Goal: Navigation & Orientation: Understand site structure

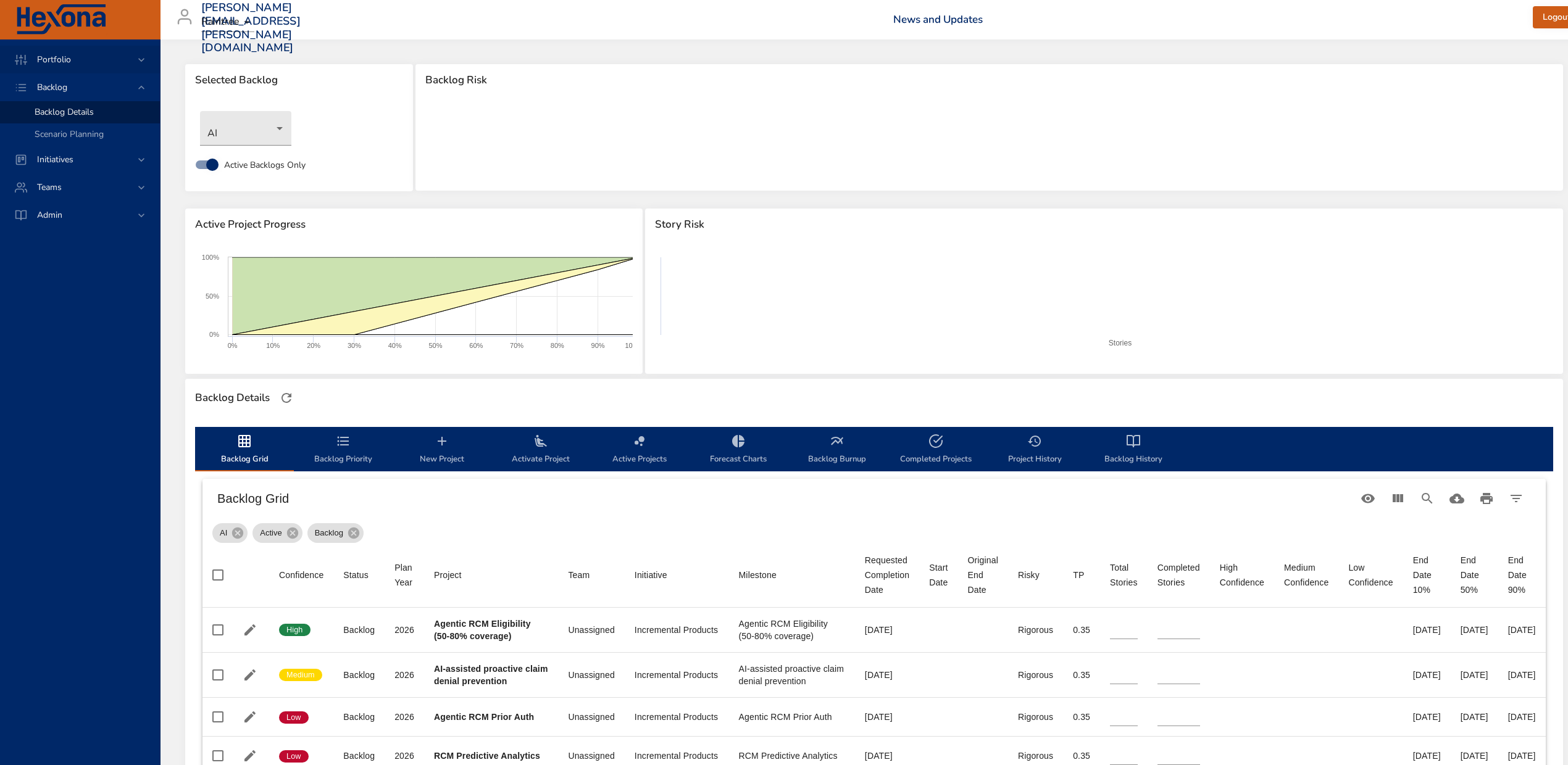
click at [47, 54] on span "Portfolio" at bounding box center [53, 59] width 53 height 11
click at [47, 80] on span "Risk Dashboard" at bounding box center [64, 84] width 60 height 11
click at [45, 155] on span "Initiatives" at bounding box center [55, 159] width 56 height 11
click at [46, 159] on span "Milestone Details" at bounding box center [68, 162] width 67 height 11
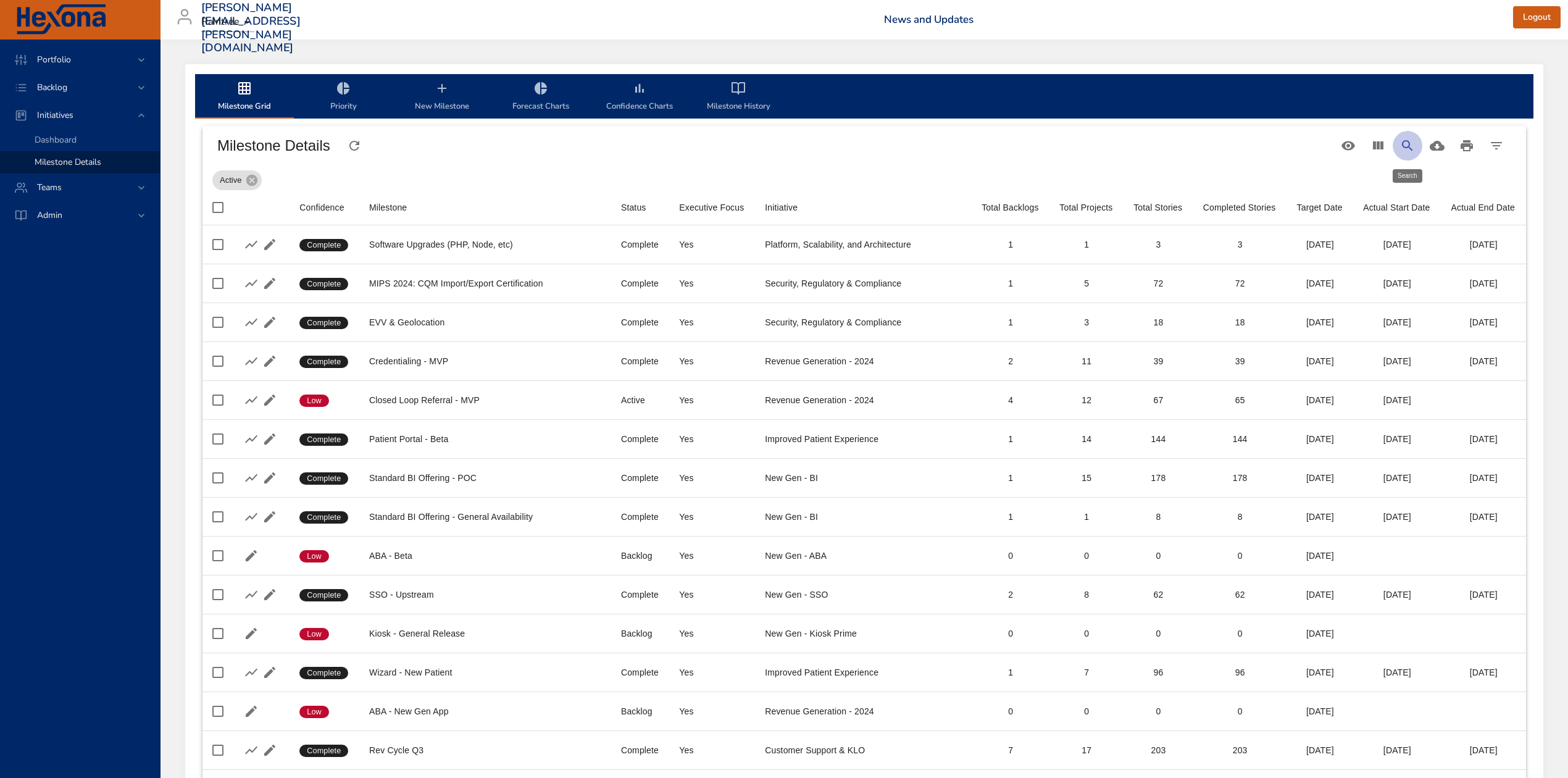
click at [1406, 141] on icon "Search" at bounding box center [1408, 145] width 11 height 11
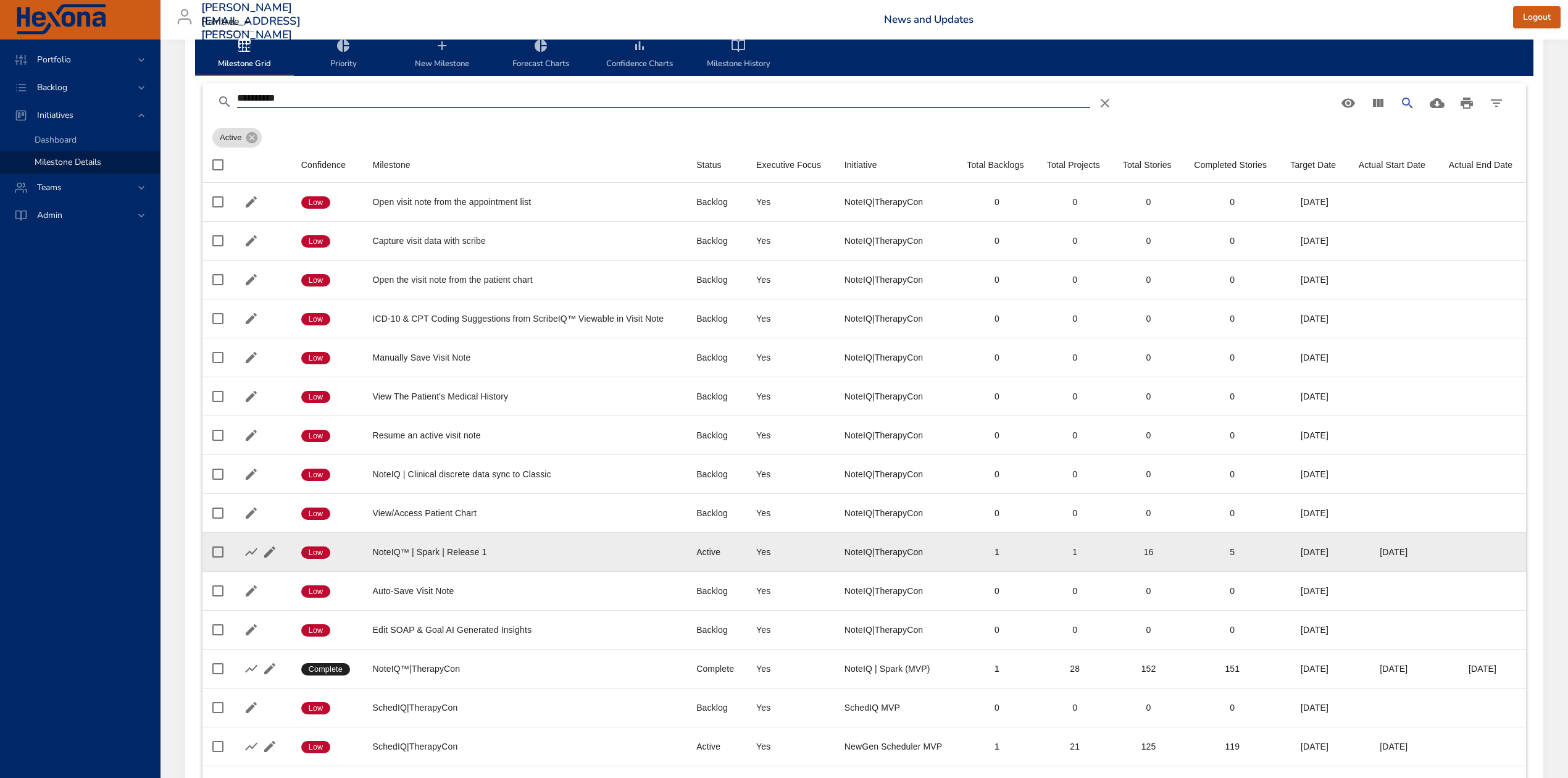
scroll to position [153, 0]
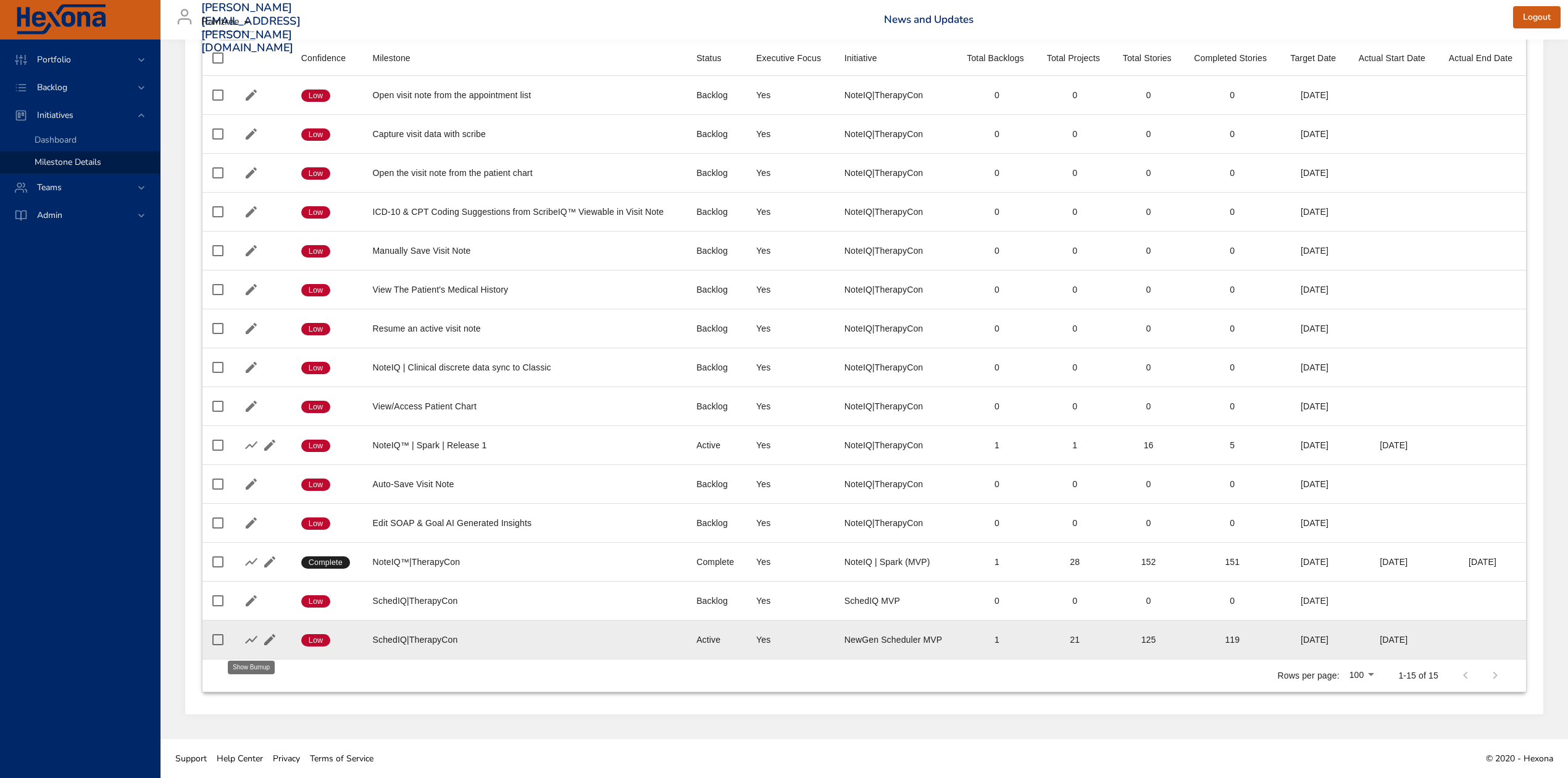
type input "**********"
click at [251, 635] on icon "button" at bounding box center [252, 640] width 15 height 15
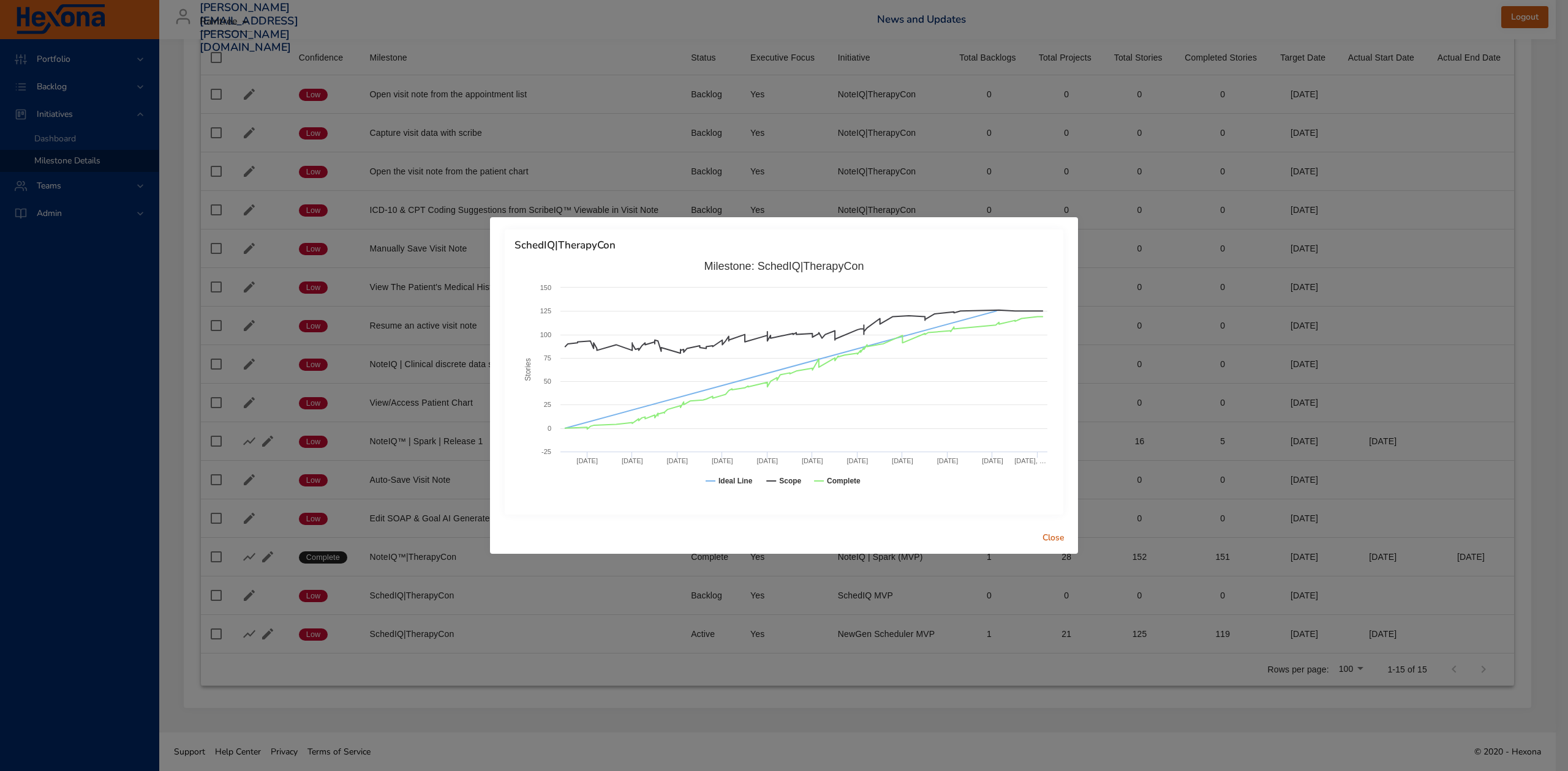
click at [1056, 536] on span "Close" at bounding box center [1054, 538] width 30 height 15
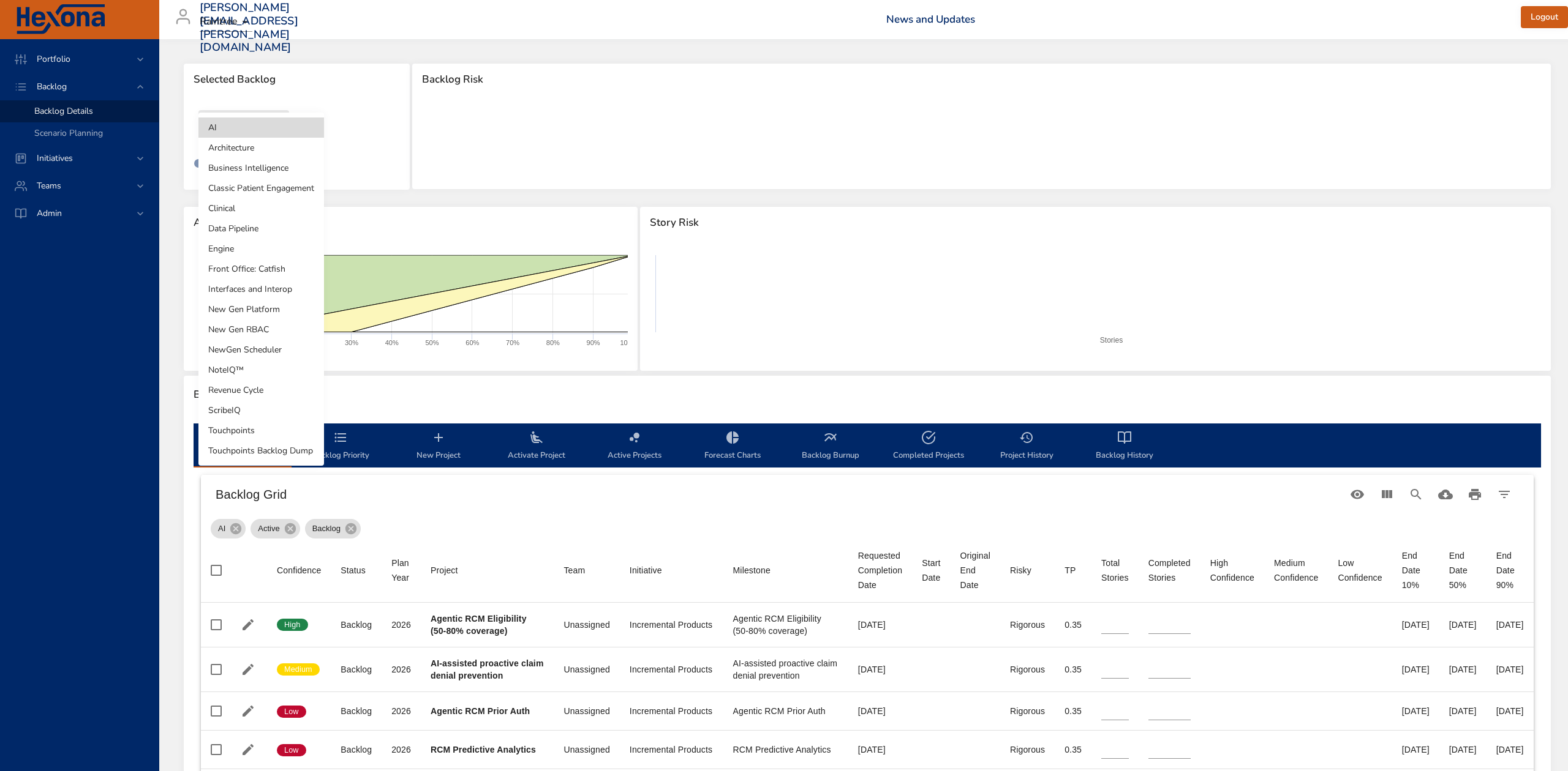
click at [282, 121] on body "Portfolio Backlog Backlog Details Scenario Planning Initiatives Teams Admin ste…" at bounding box center [784, 385] width 1568 height 771
click at [223, 370] on li "NoteIQ™" at bounding box center [261, 370] width 125 height 20
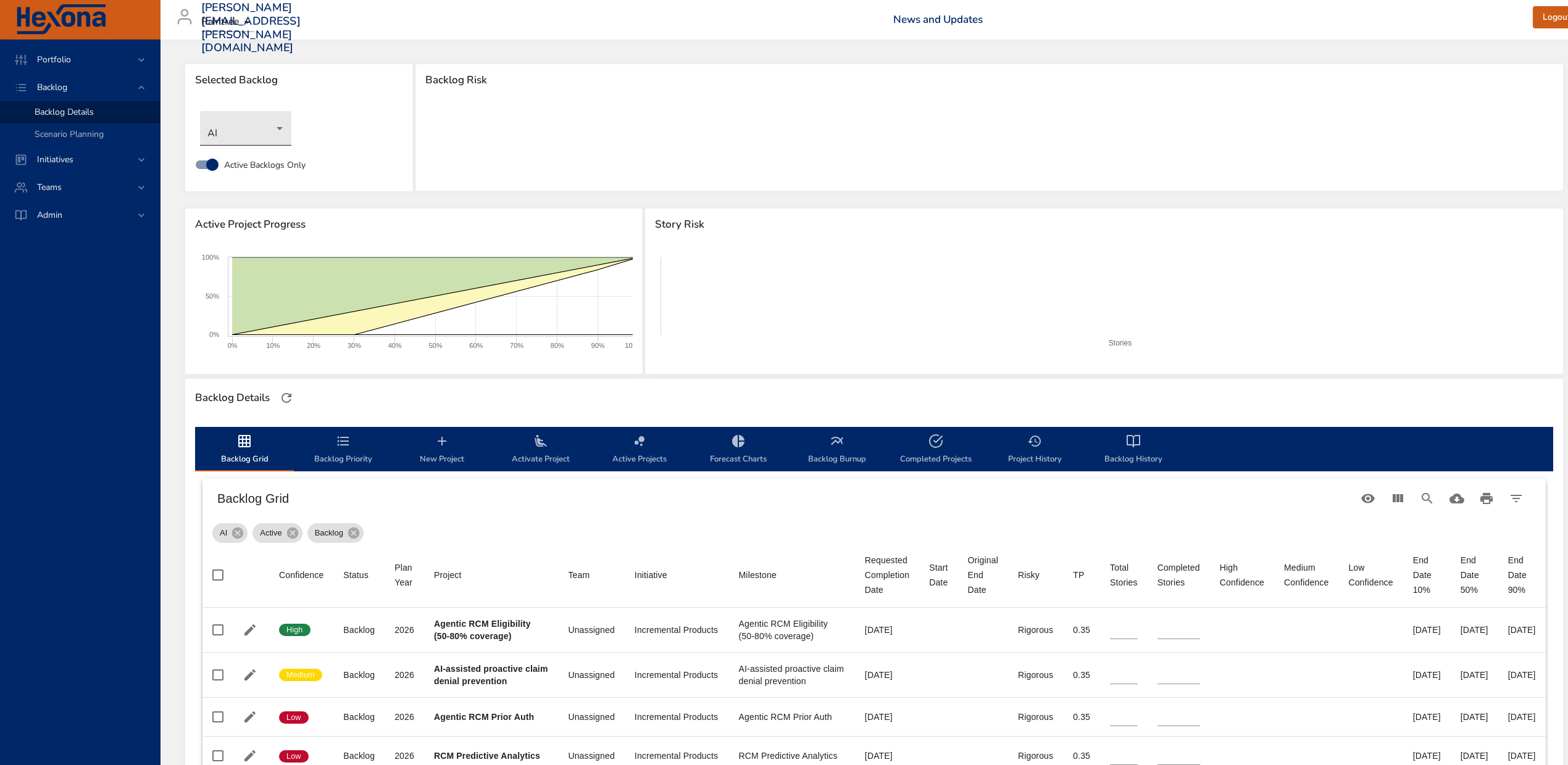
click at [284, 126] on body "Portfolio Backlog Backlog Details Scenario Planning Initiatives Teams Admin ste…" at bounding box center [784, 382] width 1568 height 765
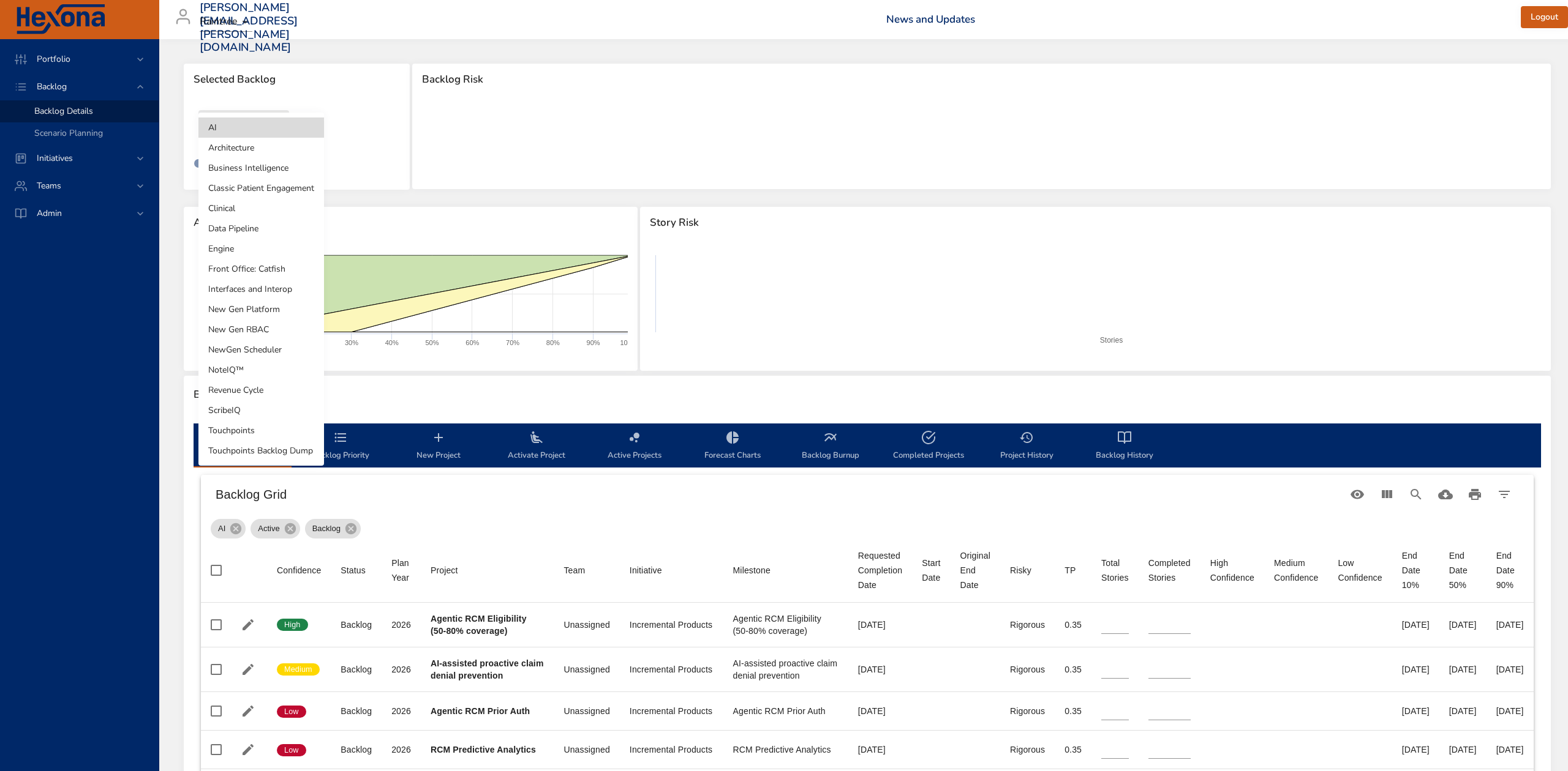
click at [264, 353] on li "NewGen Scheduler" at bounding box center [261, 350] width 125 height 20
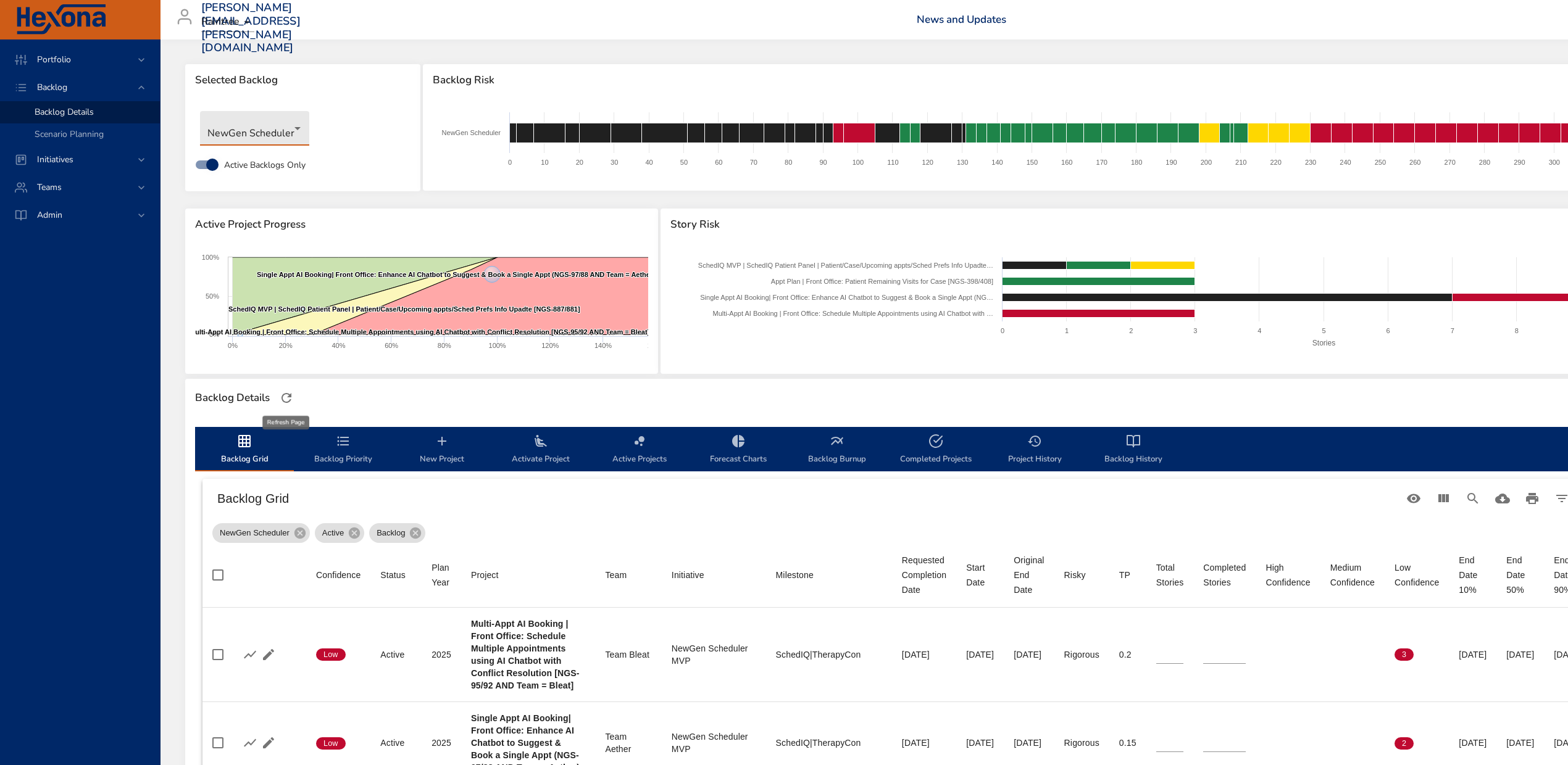
click at [288, 397] on icon "button" at bounding box center [287, 398] width 15 height 15
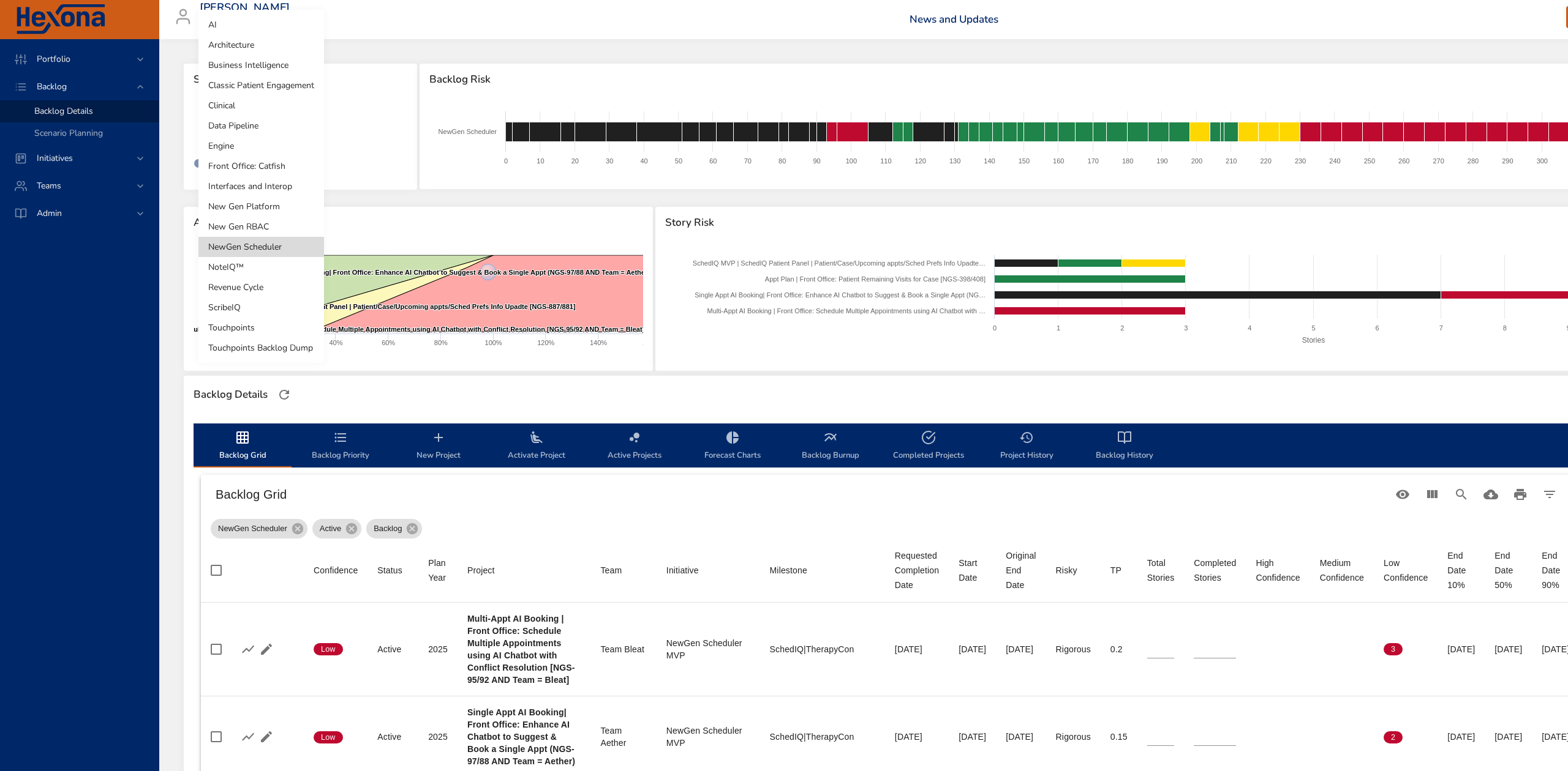
click at [264, 130] on body "Portfolio Backlog Backlog Details Scenario Planning Initiatives Teams Admin ste…" at bounding box center [784, 385] width 1568 height 771
click at [258, 273] on li "NoteIQ™" at bounding box center [261, 267] width 125 height 20
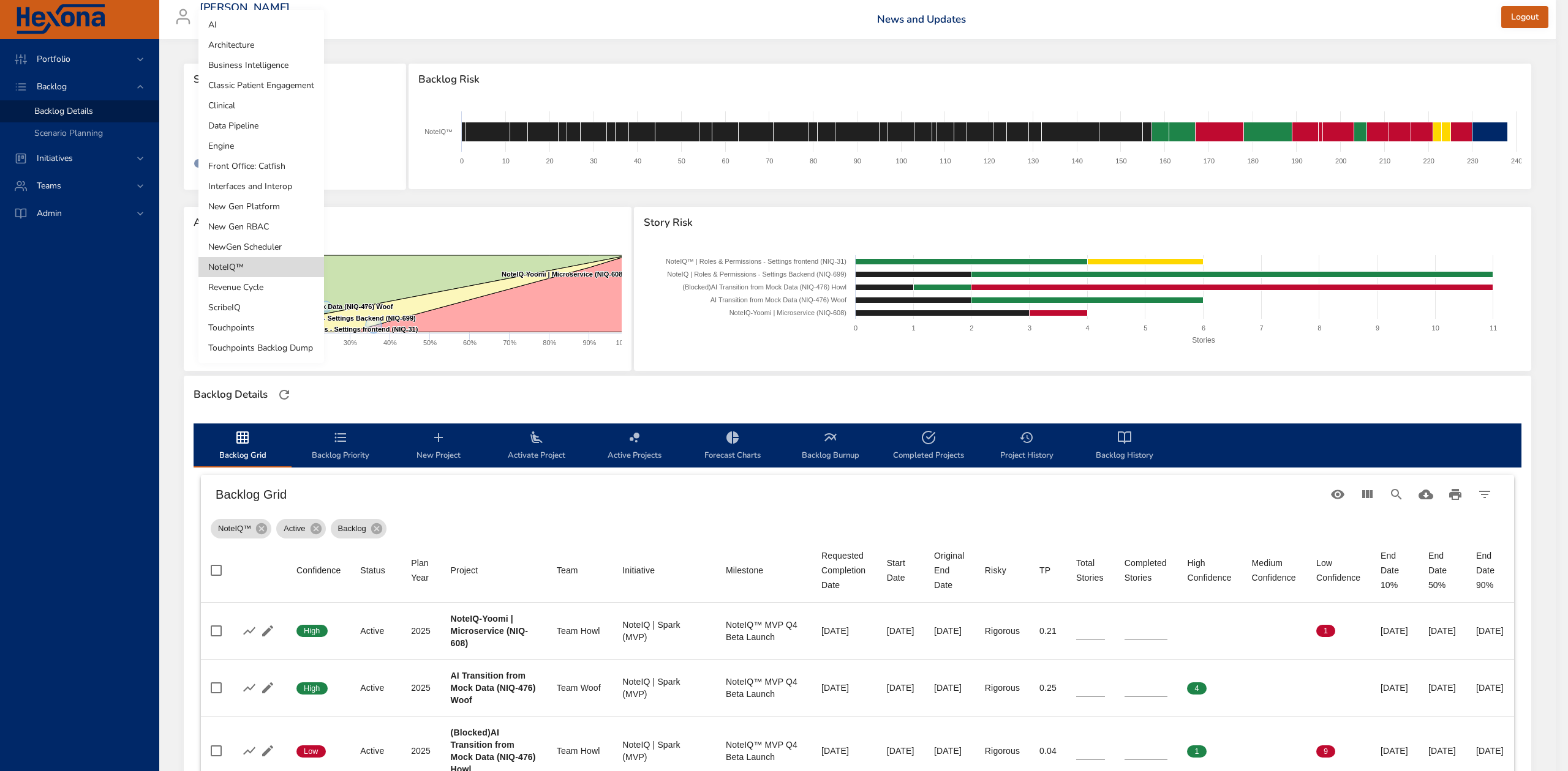
click at [273, 127] on body "Portfolio Backlog Backlog Details Scenario Planning Initiatives Teams Admin ste…" at bounding box center [784, 385] width 1568 height 771
click at [236, 326] on li "Touchpoints" at bounding box center [261, 328] width 125 height 20
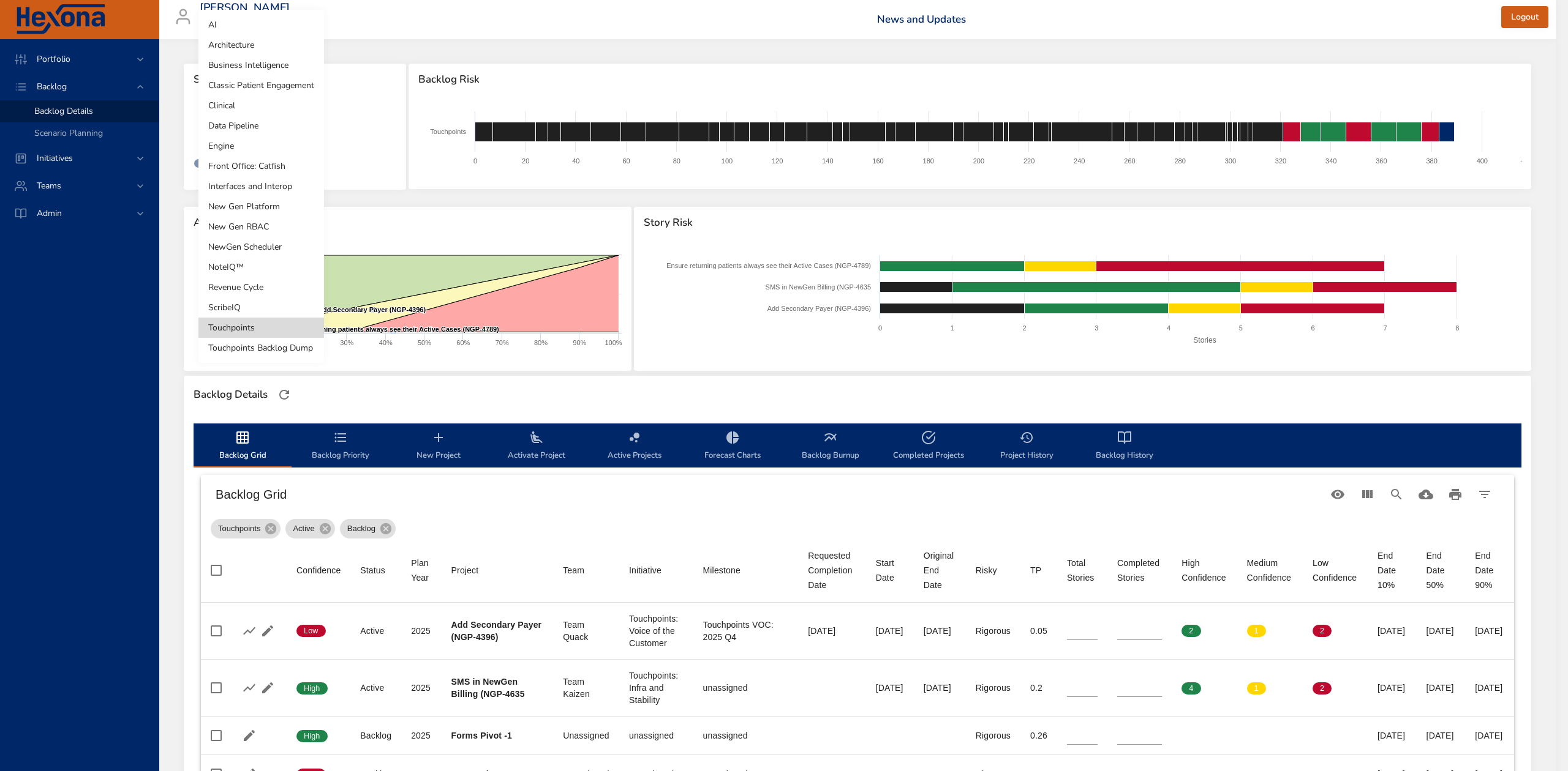
click at [276, 123] on body "Portfolio Backlog Backlog Details Scenario Planning Initiatives Teams Admin ste…" at bounding box center [784, 385] width 1568 height 771
click at [895, 221] on div at bounding box center [784, 385] width 1568 height 771
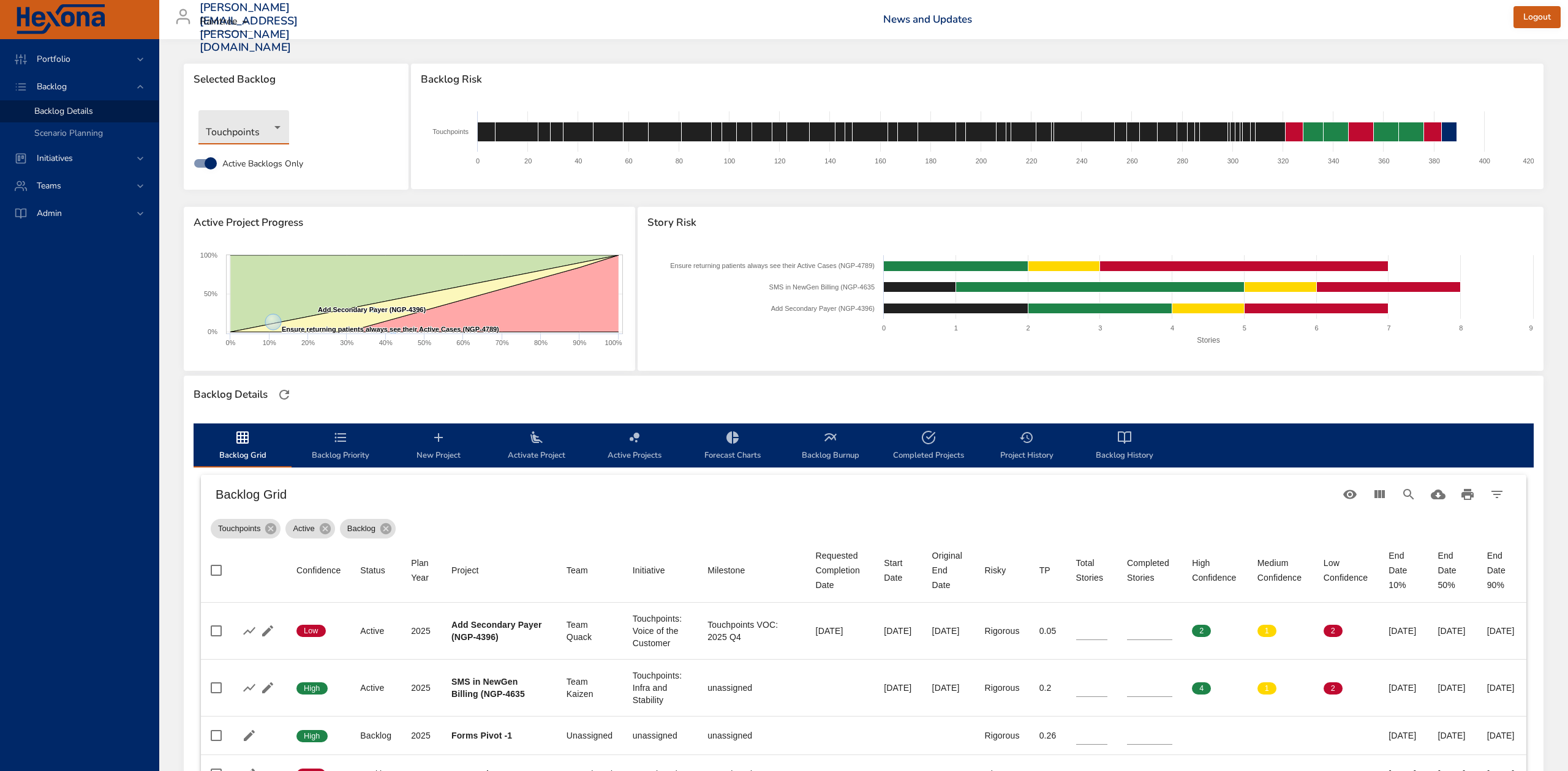
click at [275, 125] on body "Portfolio Backlog Backlog Details Scenario Planning Initiatives Teams Admin ste…" at bounding box center [784, 385] width 1568 height 771
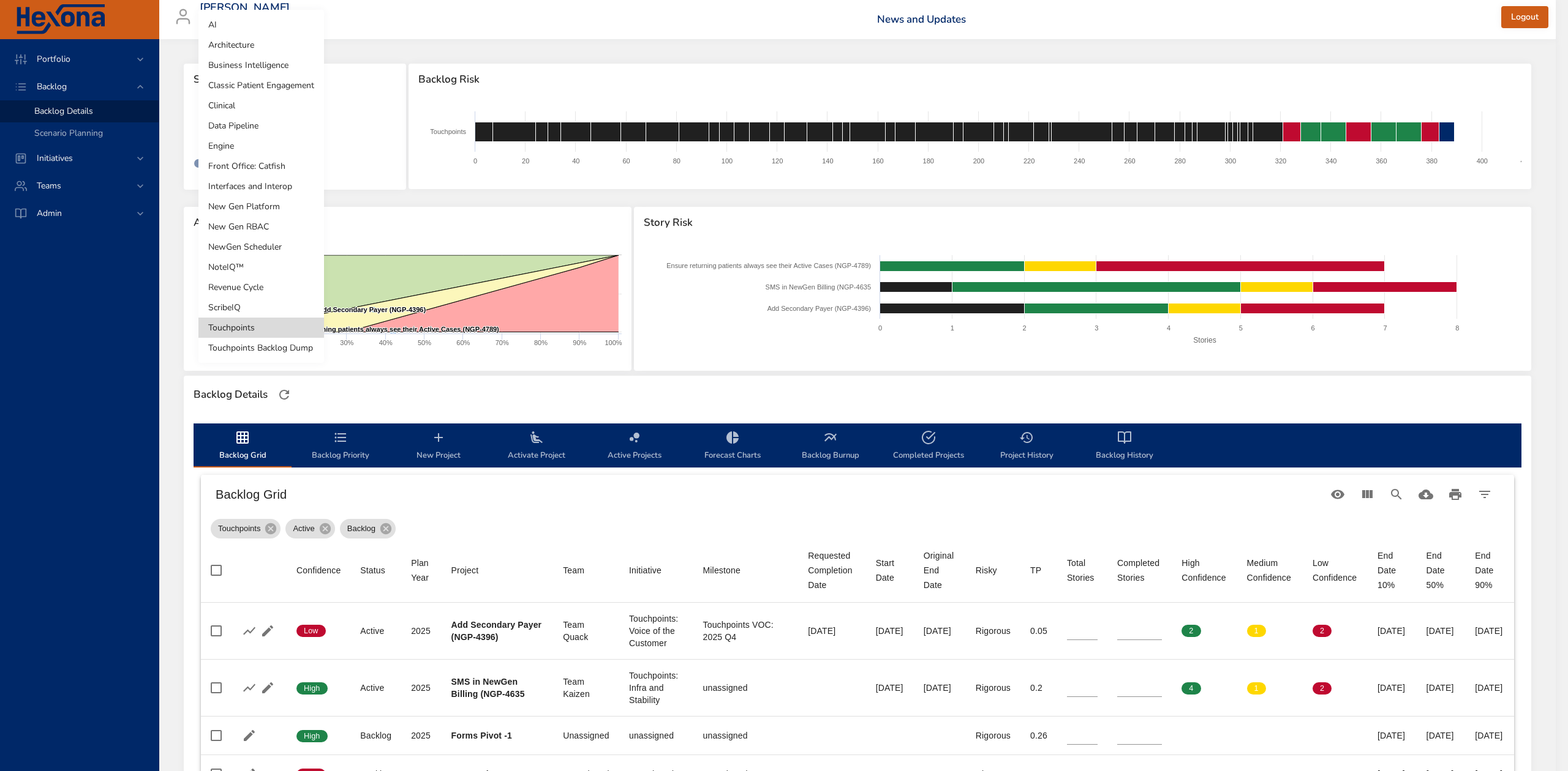
click at [268, 109] on li "Clinical" at bounding box center [261, 105] width 125 height 20
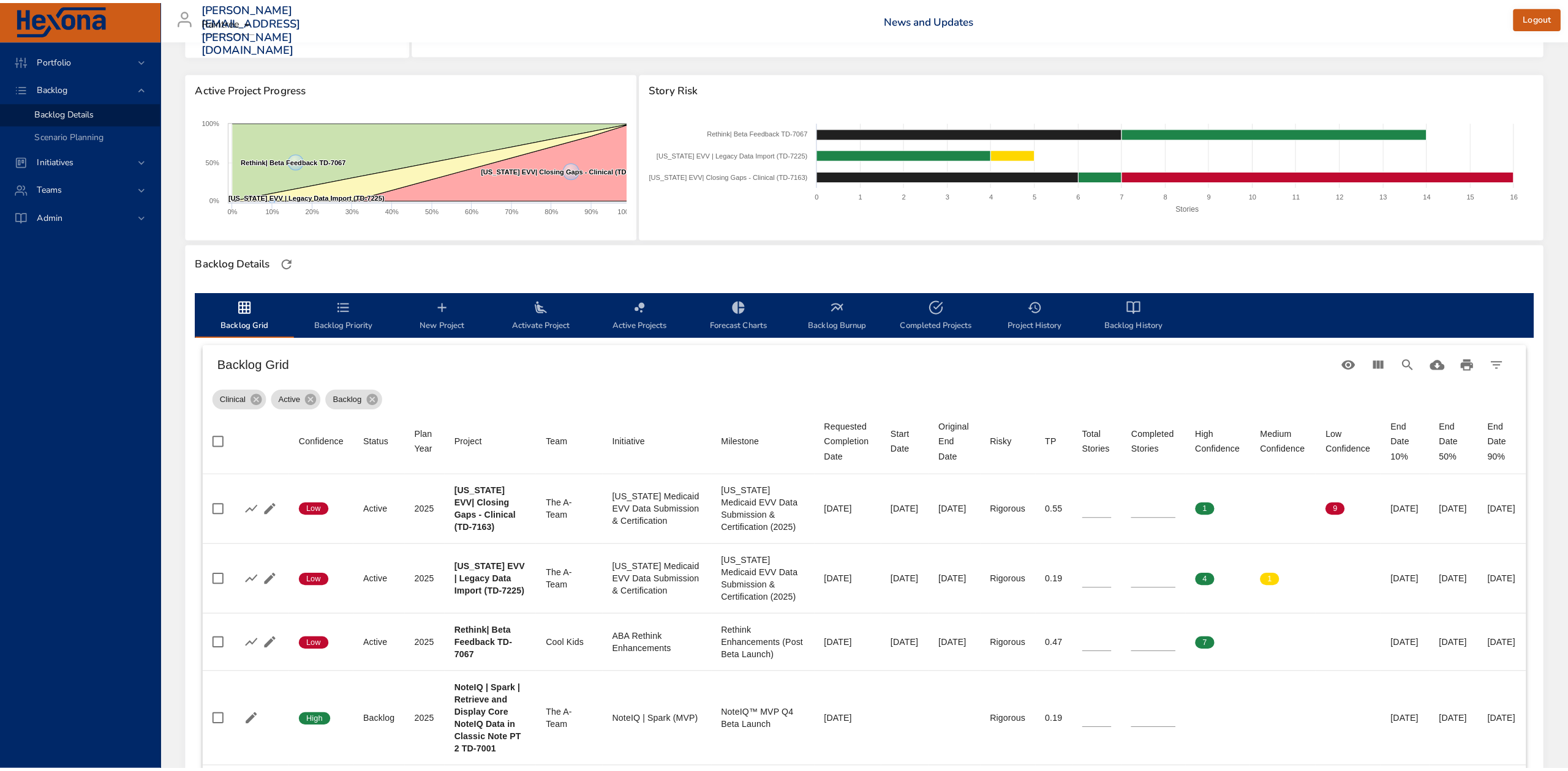
scroll to position [81, 0]
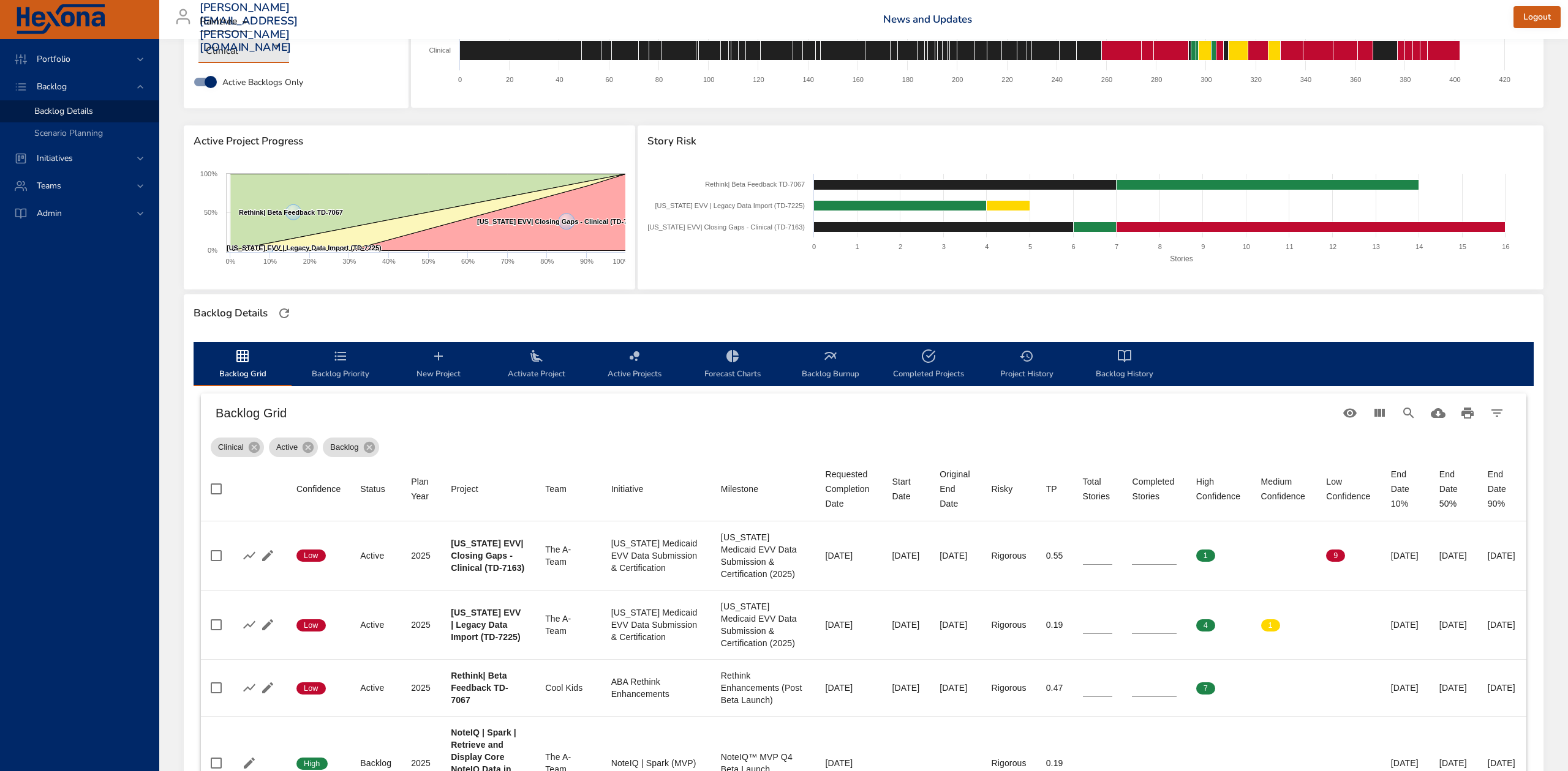
click at [276, 45] on body "Portfolio Backlog Backlog Details Scenario Planning Initiatives Teams Admin ste…" at bounding box center [784, 304] width 1568 height 771
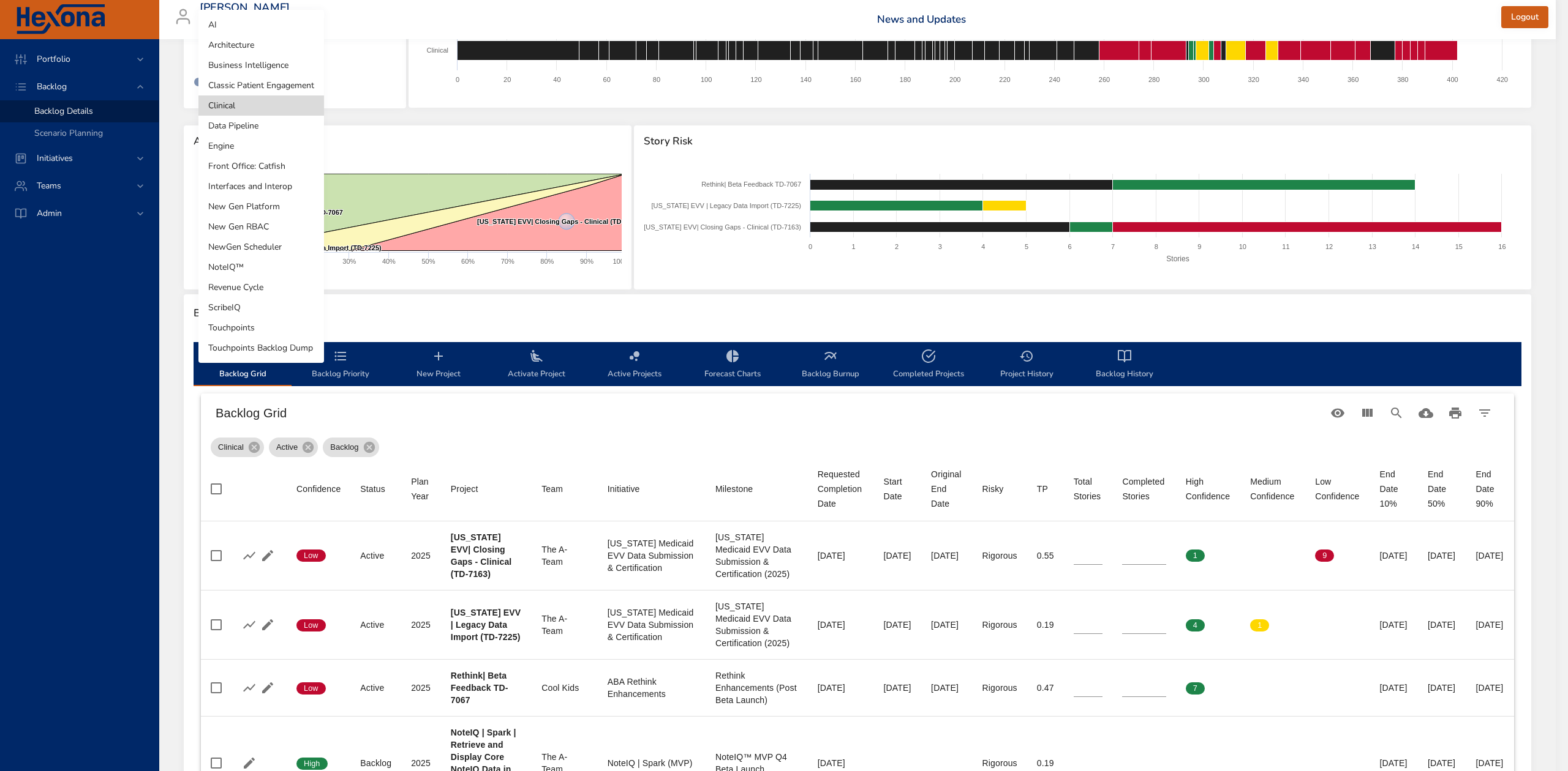
click at [260, 285] on li "Revenue Cycle" at bounding box center [261, 288] width 125 height 20
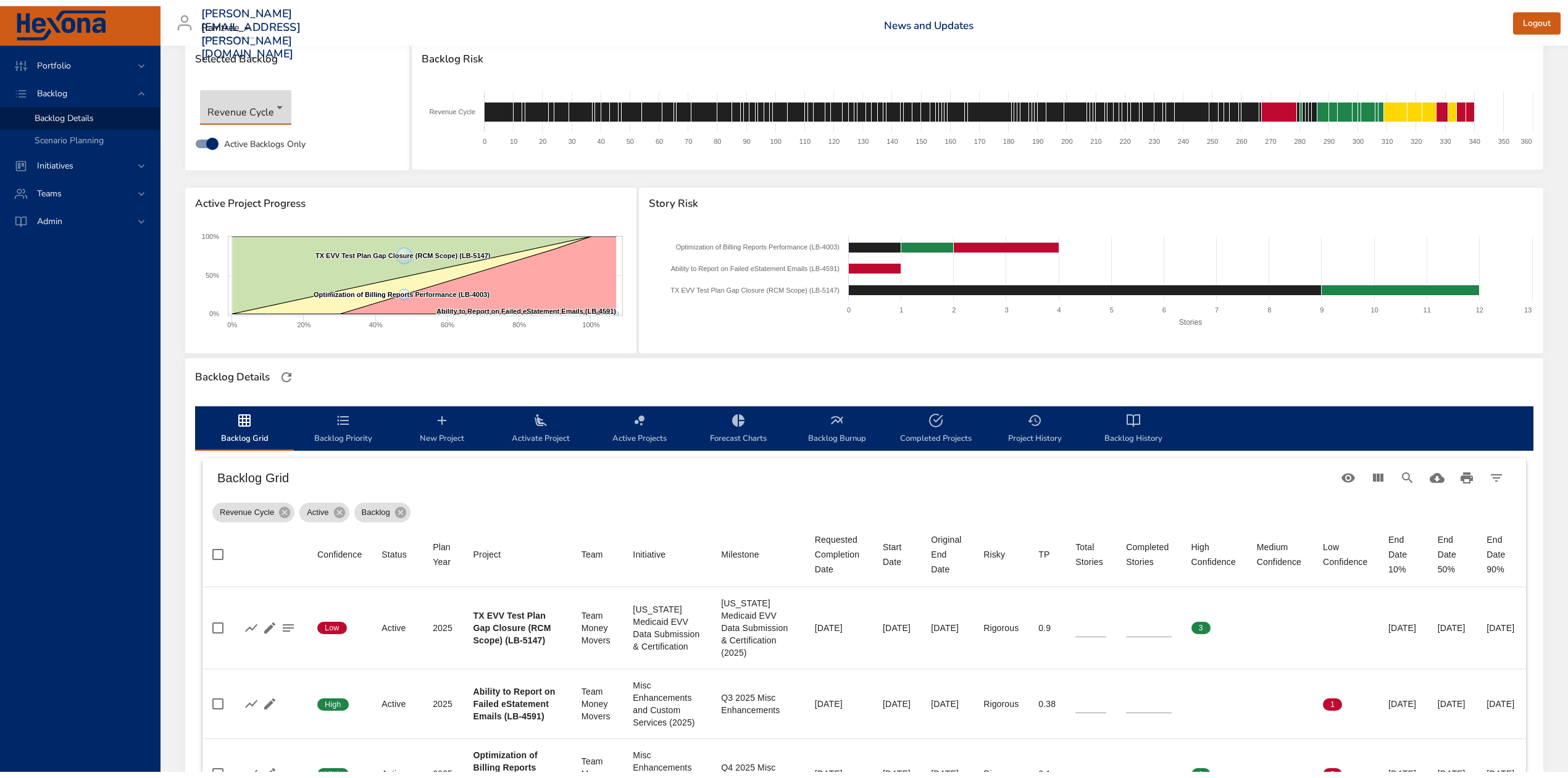
scroll to position [0, 0]
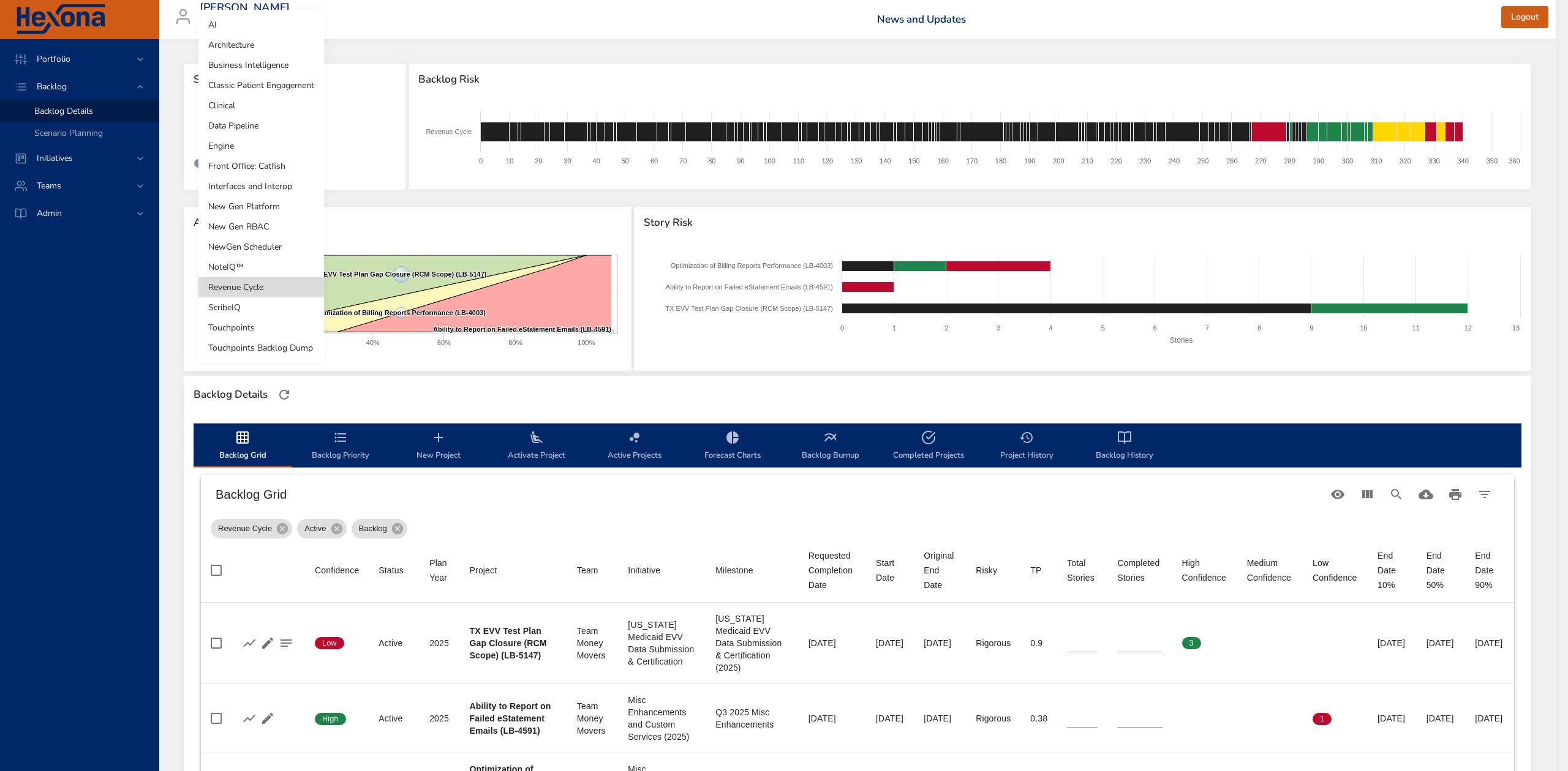
click at [266, 132] on body "Portfolio Backlog Backlog Details Scenario Planning Initiatives Teams Admin ste…" at bounding box center [784, 385] width 1568 height 771
click at [262, 82] on li "Classic Patient Engagement" at bounding box center [261, 85] width 125 height 20
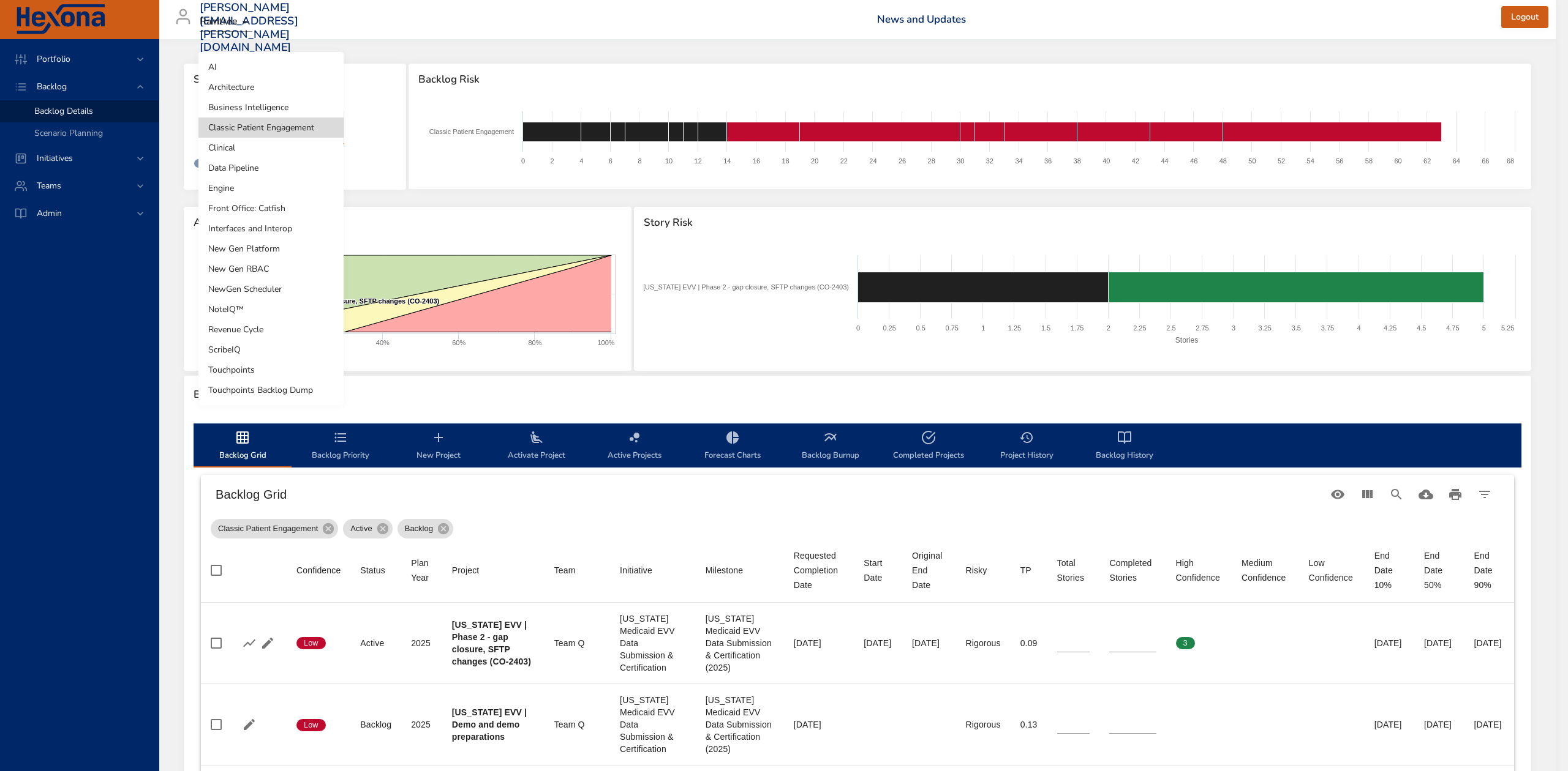
click at [311, 127] on body "Portfolio Backlog Backlog Details Scenario Planning Initiatives Teams Admin ste…" at bounding box center [784, 385] width 1568 height 771
click at [302, 211] on li "Front Office: Catfish" at bounding box center [271, 209] width 145 height 20
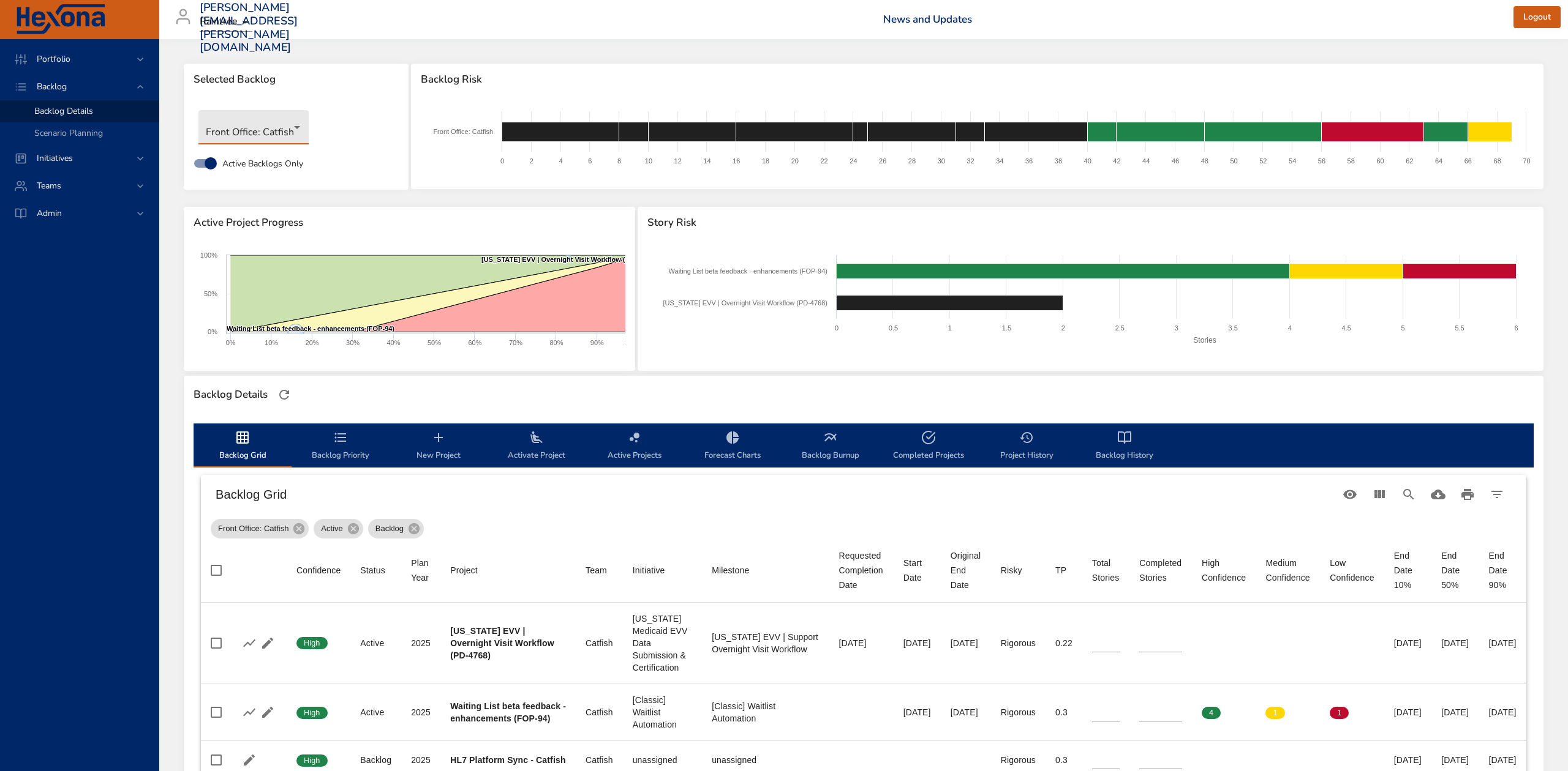
click at [290, 126] on body "Portfolio Backlog Backlog Details Scenario Planning Initiatives Teams Admin ste…" at bounding box center [784, 385] width 1568 height 771
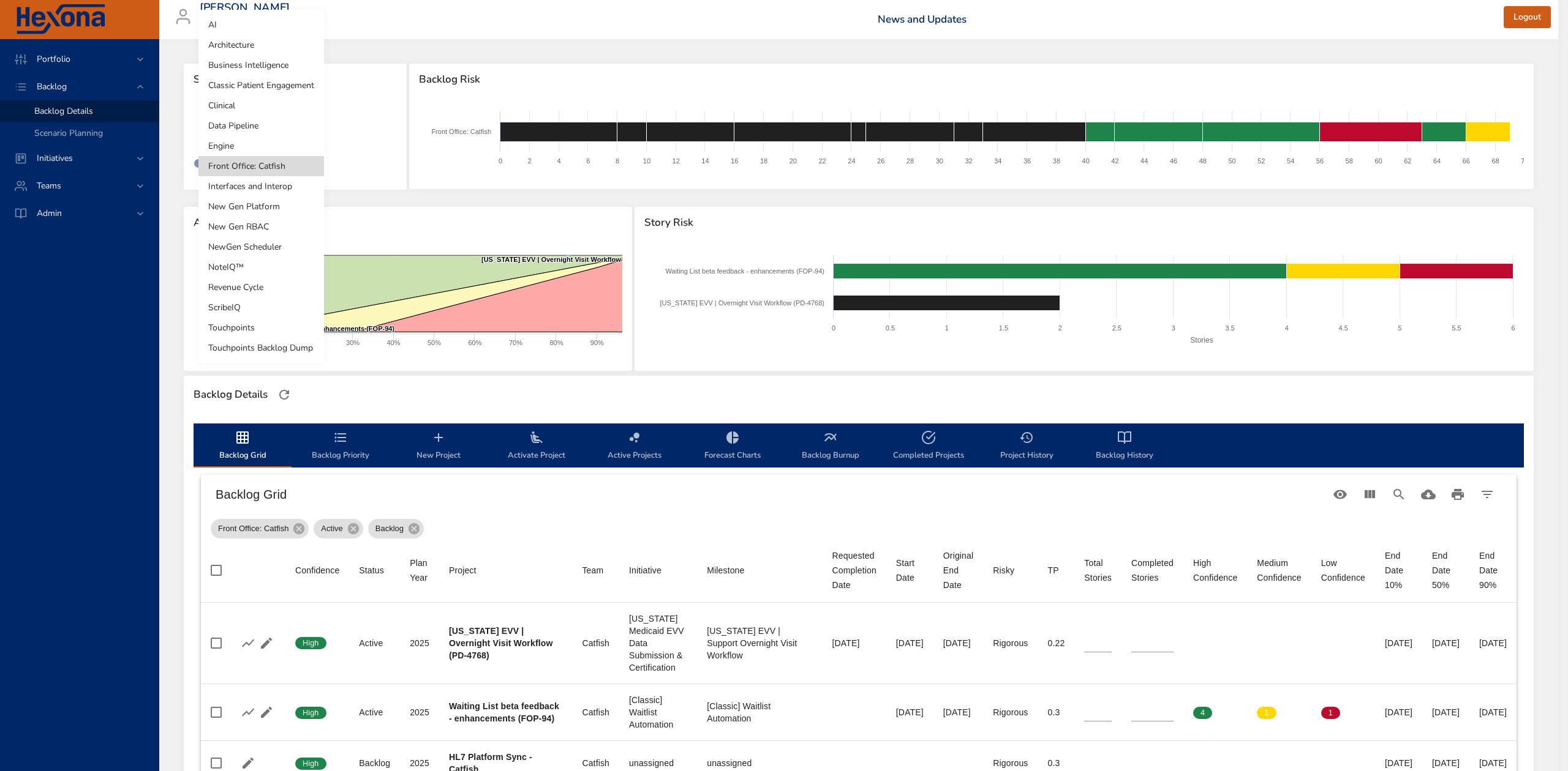
click at [280, 152] on li "Engine" at bounding box center [261, 146] width 125 height 20
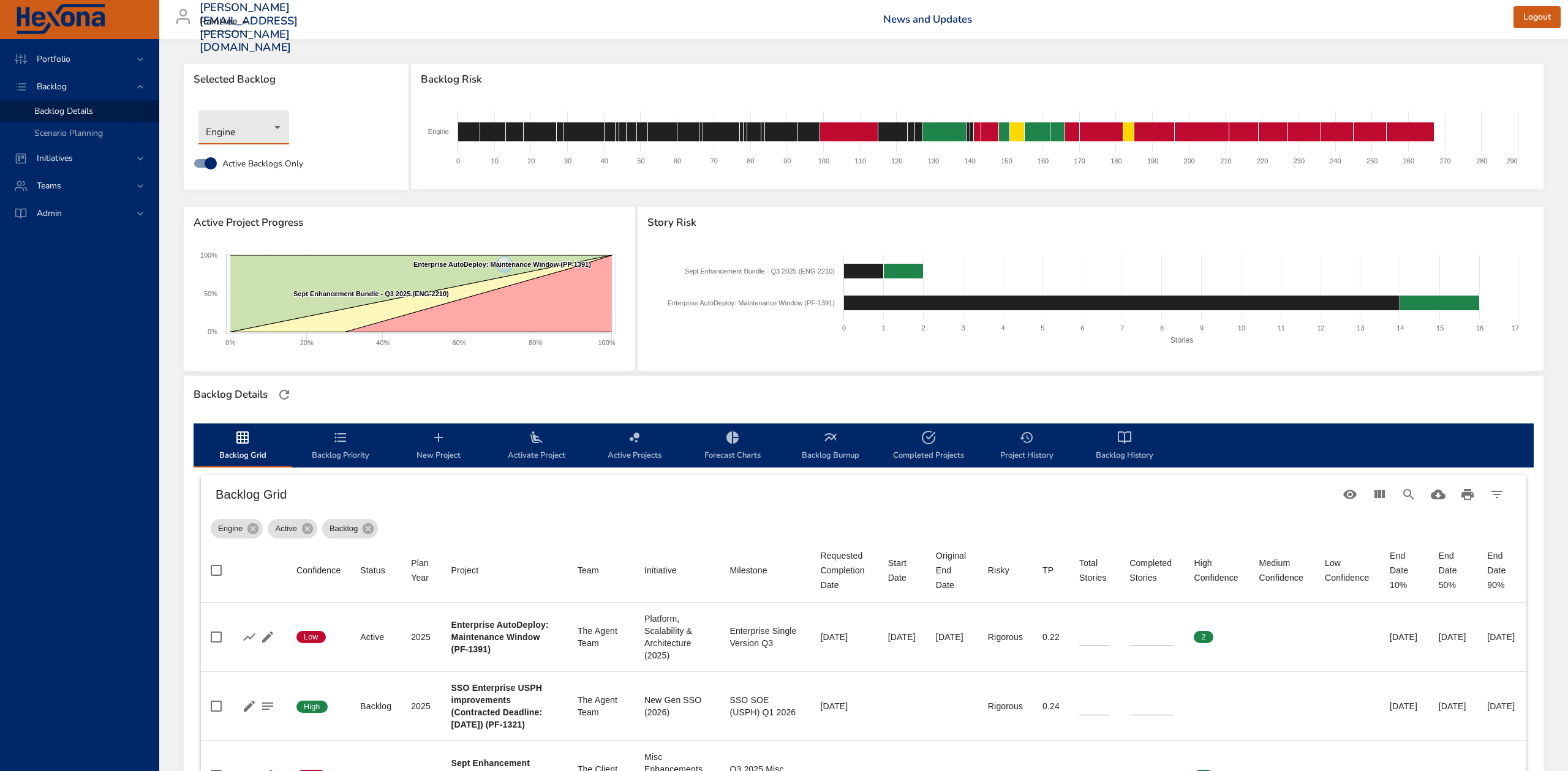
click at [270, 129] on body "Portfolio Backlog Backlog Details Scenario Planning Initiatives Teams Admin ste…" at bounding box center [784, 385] width 1568 height 771
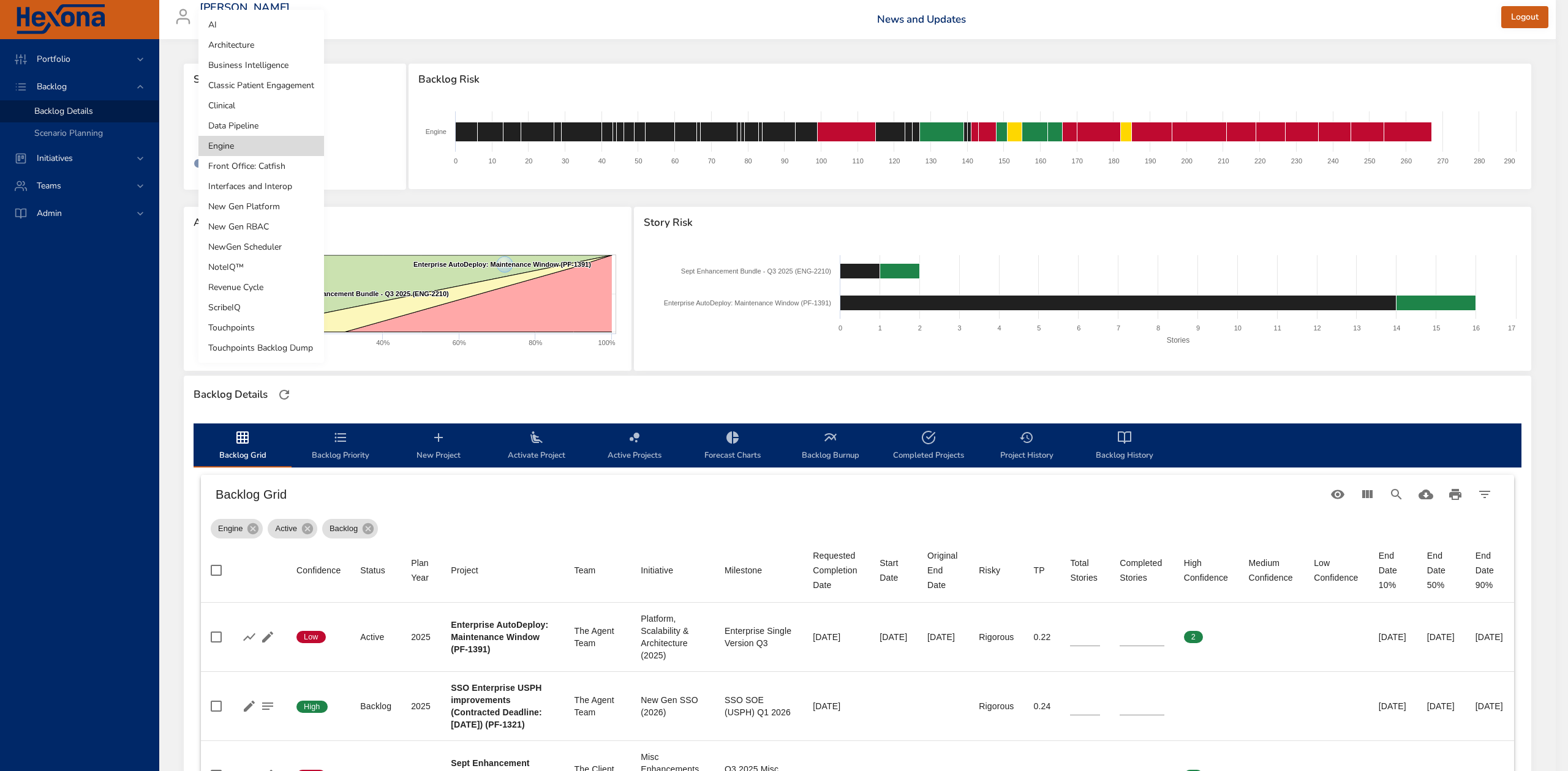
click at [243, 206] on li "New Gen Platform" at bounding box center [261, 206] width 125 height 20
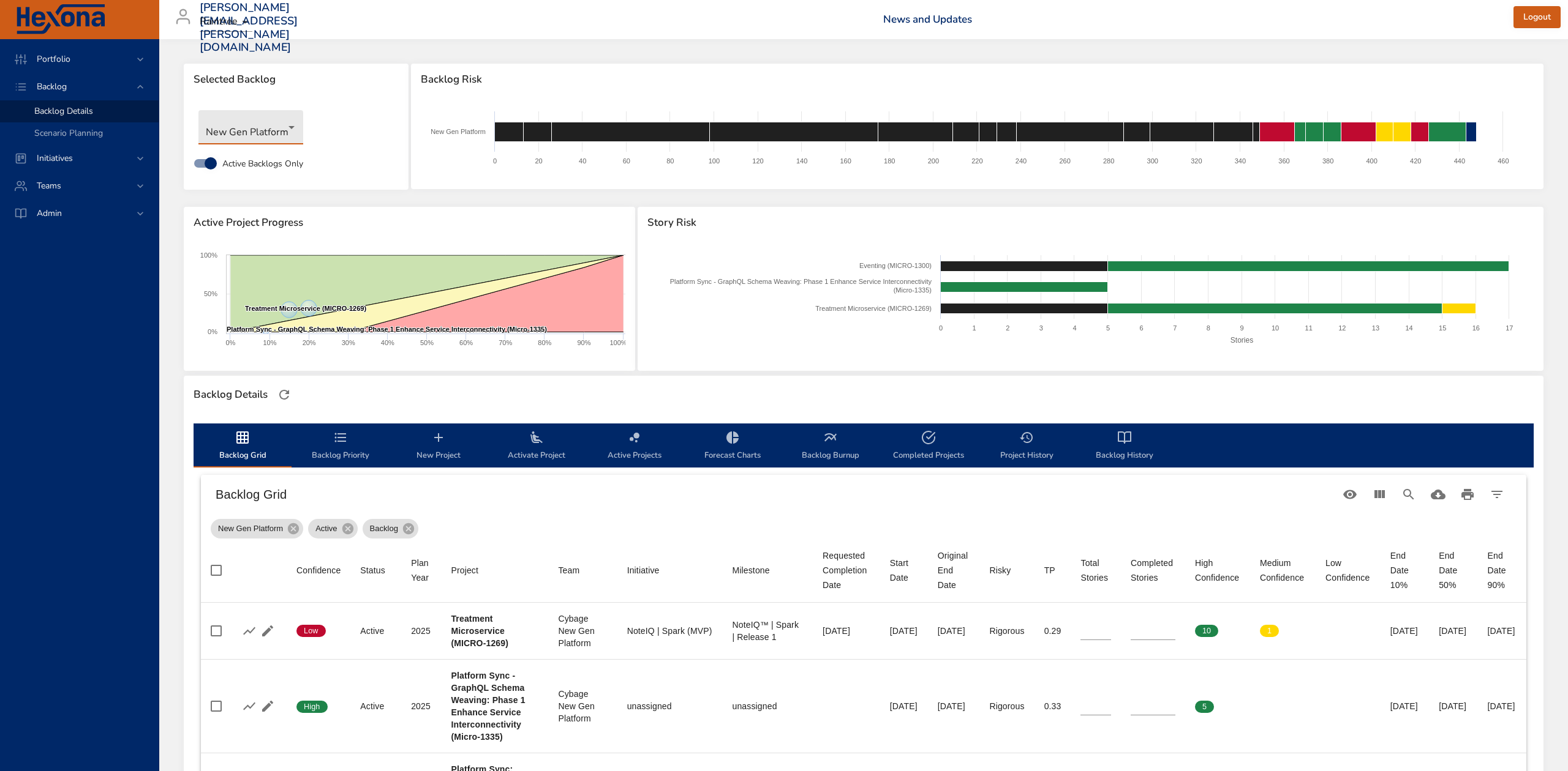
click at [278, 121] on body "Portfolio Backlog Backlog Details Scenario Planning Initiatives Teams Admin ste…" at bounding box center [784, 385] width 1568 height 771
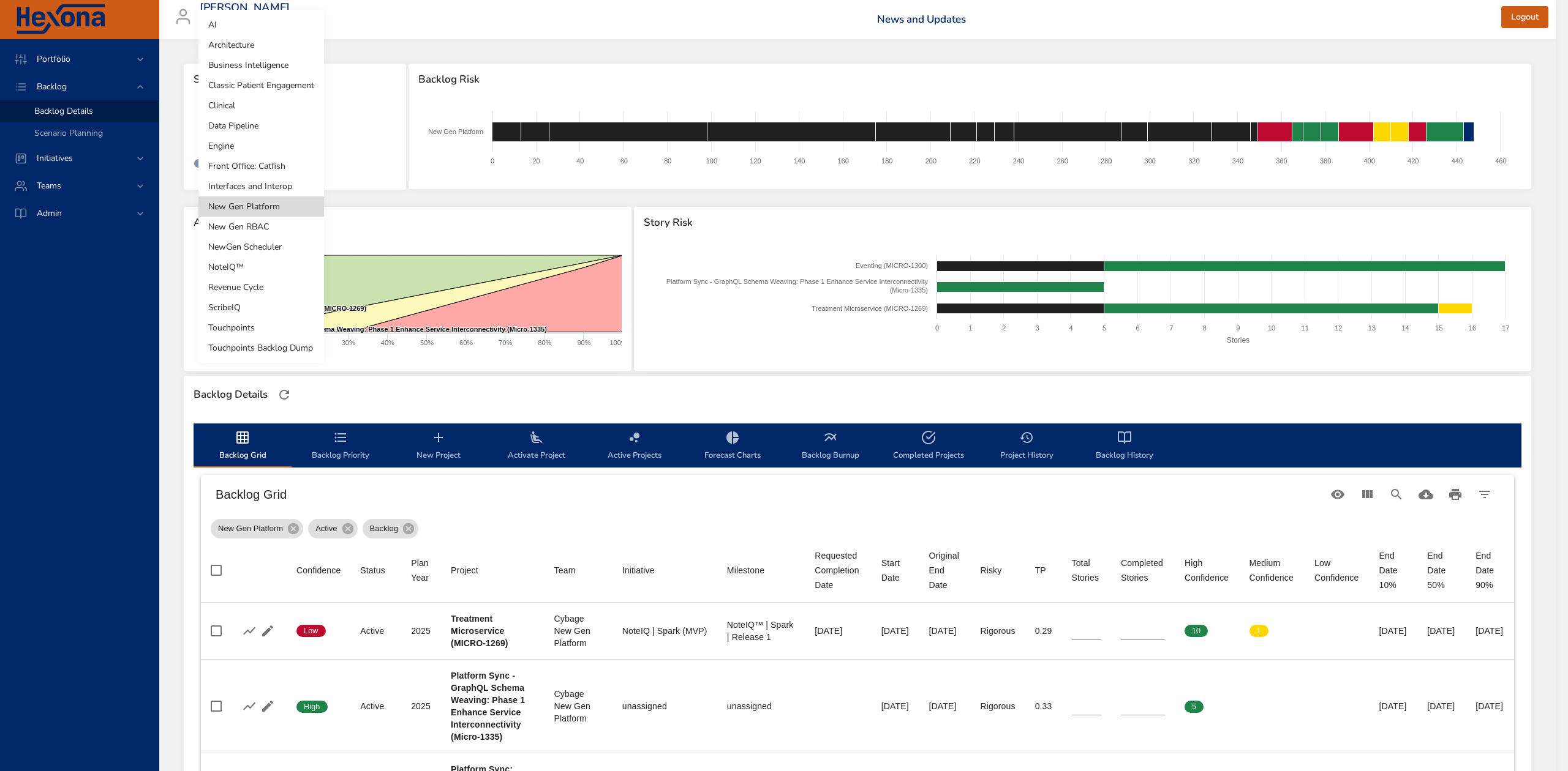
click at [294, 86] on li "Classic Patient Engagement" at bounding box center [261, 85] width 125 height 20
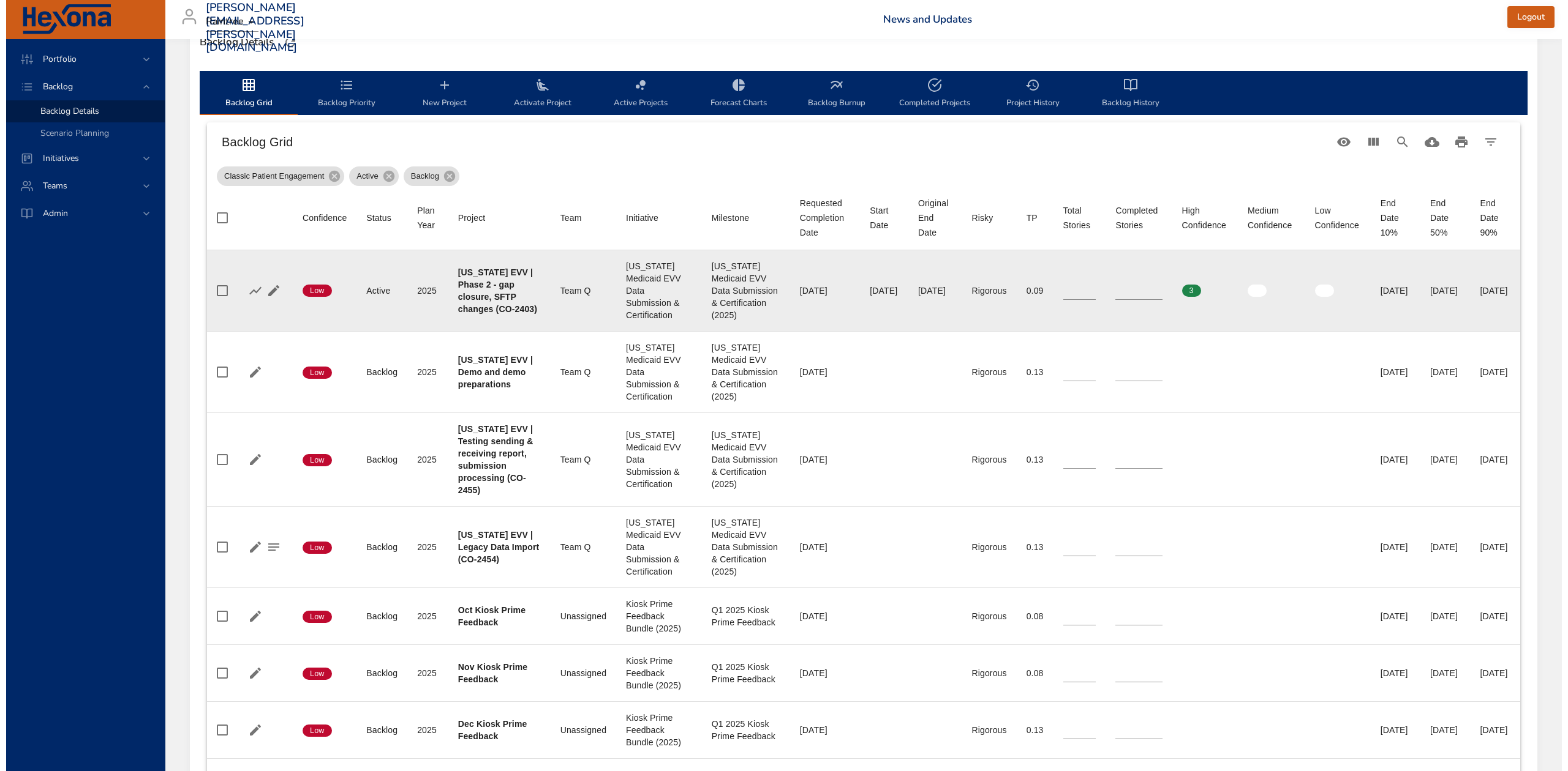
scroll to position [81, 0]
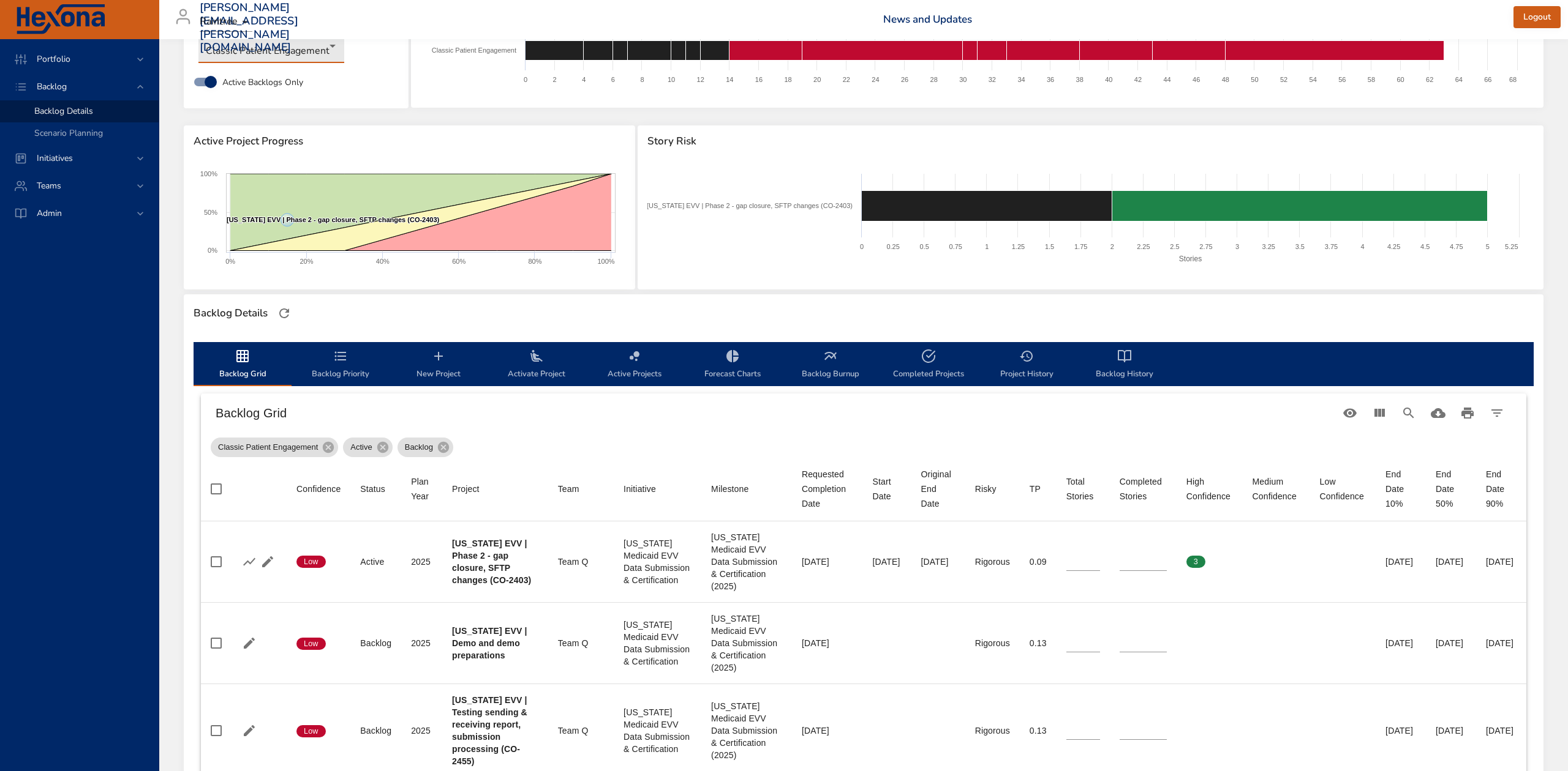
click at [302, 45] on body "Portfolio Backlog Backlog Details Scenario Planning Initiatives Teams Admin ste…" at bounding box center [784, 304] width 1568 height 771
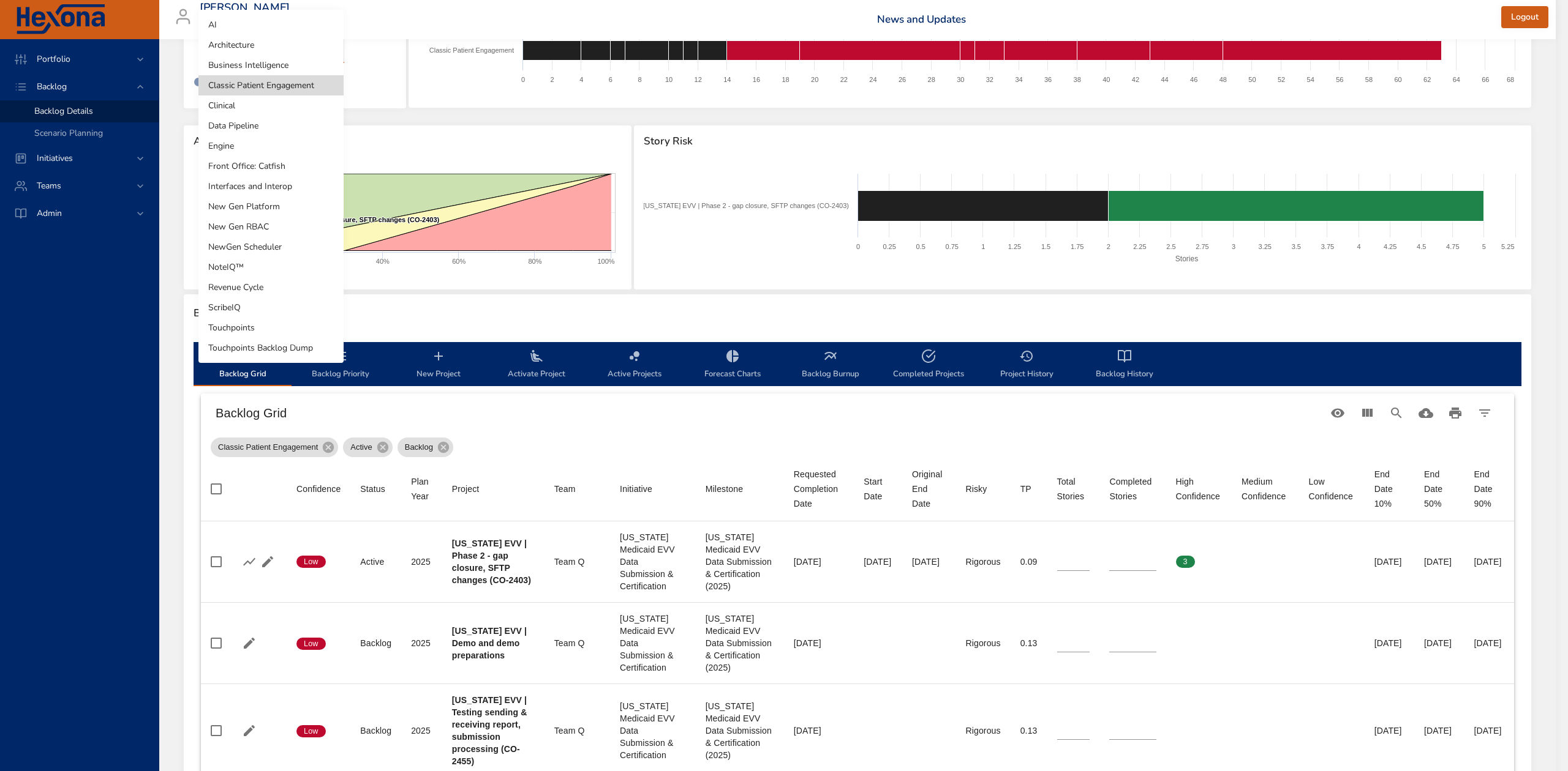
click at [268, 130] on li "Data Pipeline" at bounding box center [271, 126] width 145 height 20
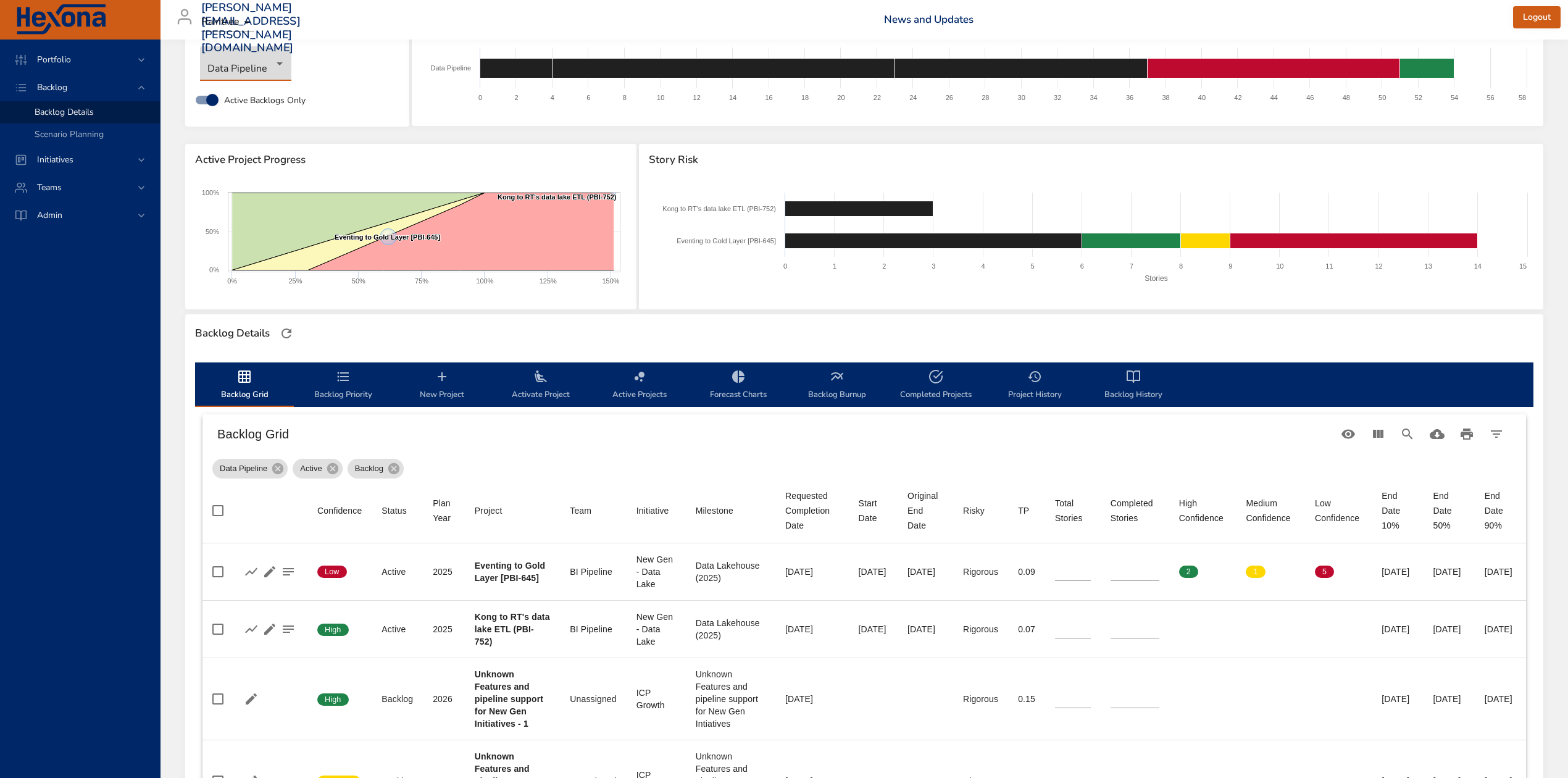
scroll to position [0, 0]
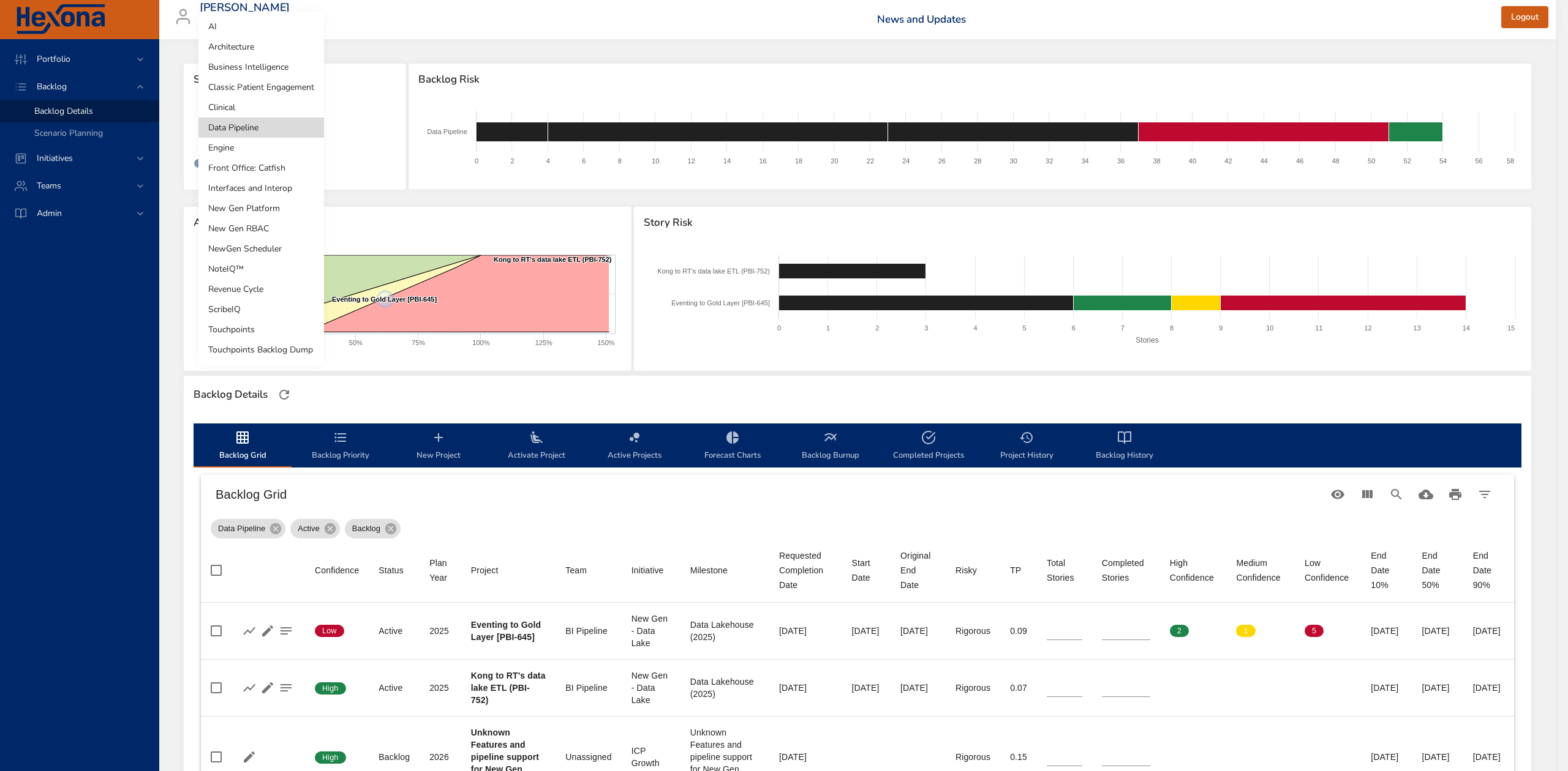
click at [280, 130] on body "Portfolio Backlog Backlog Details Scenario Planning Initiatives Teams Admin ste…" at bounding box center [784, 385] width 1568 height 771
click at [250, 46] on li "Architecture" at bounding box center [261, 47] width 125 height 20
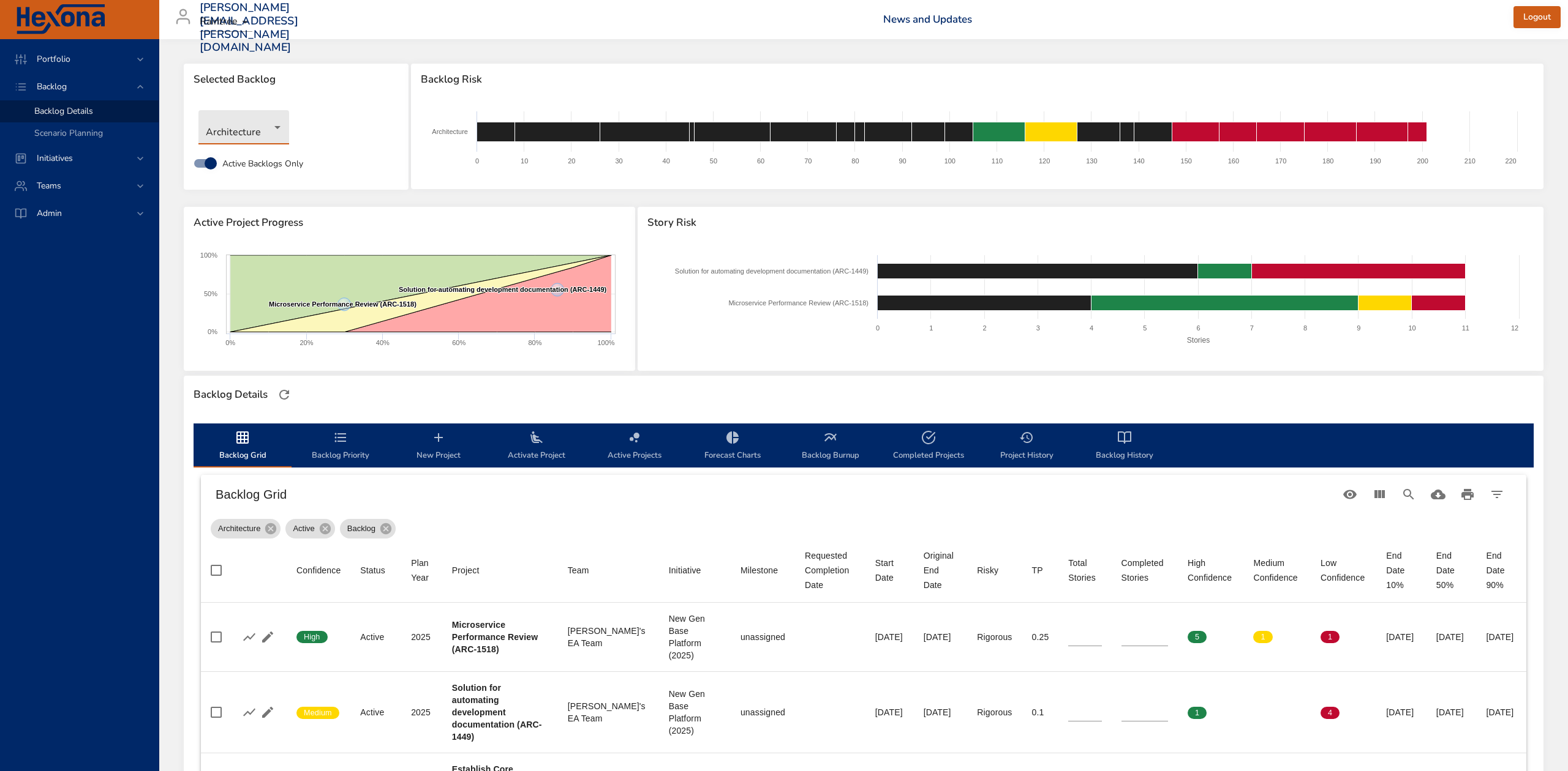
click at [274, 126] on body "Portfolio Backlog Backlog Details Scenario Planning Initiatives Teams Admin ste…" at bounding box center [784, 385] width 1568 height 771
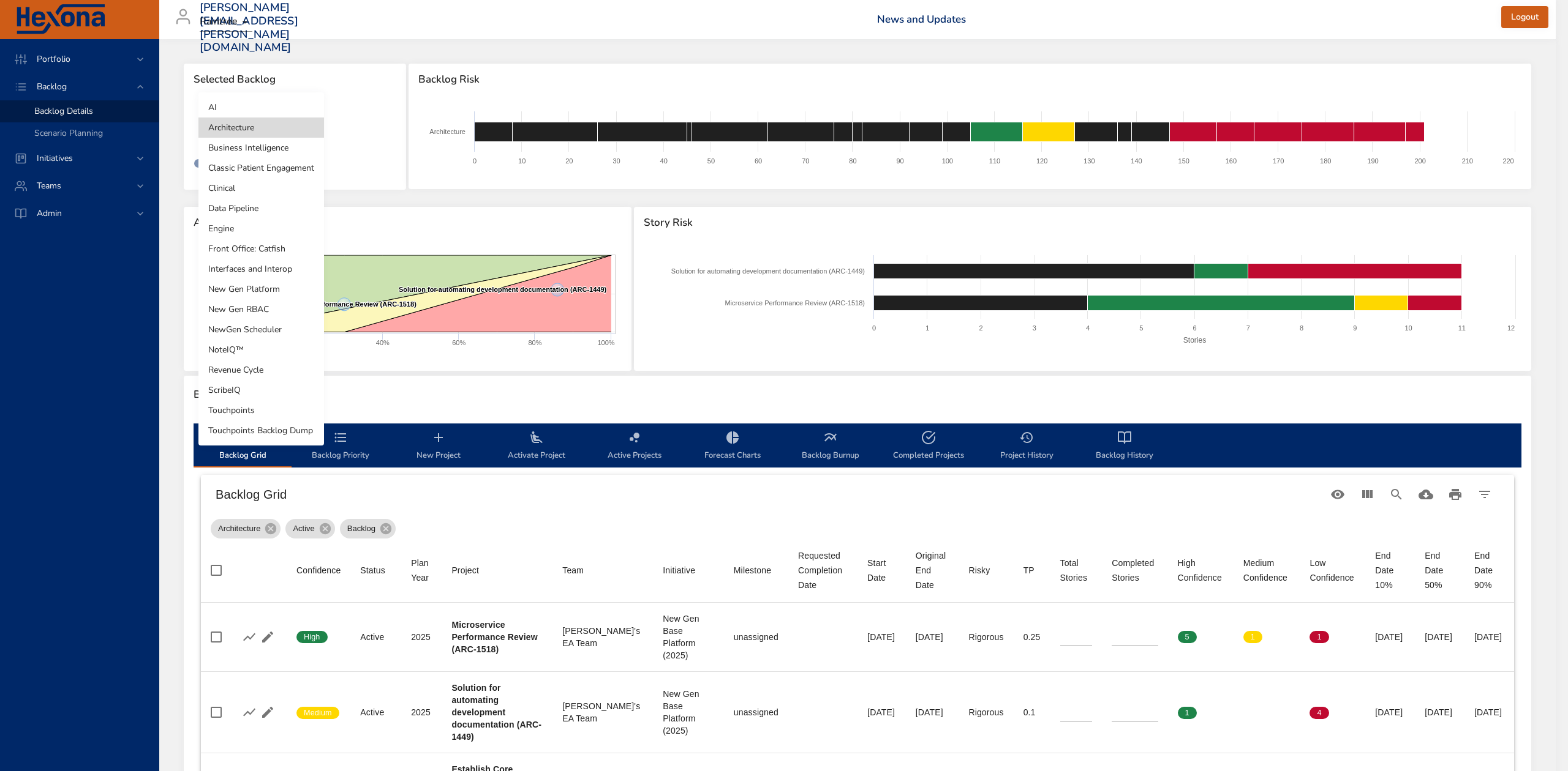
click at [273, 141] on li "Business Intelligence" at bounding box center [261, 147] width 125 height 20
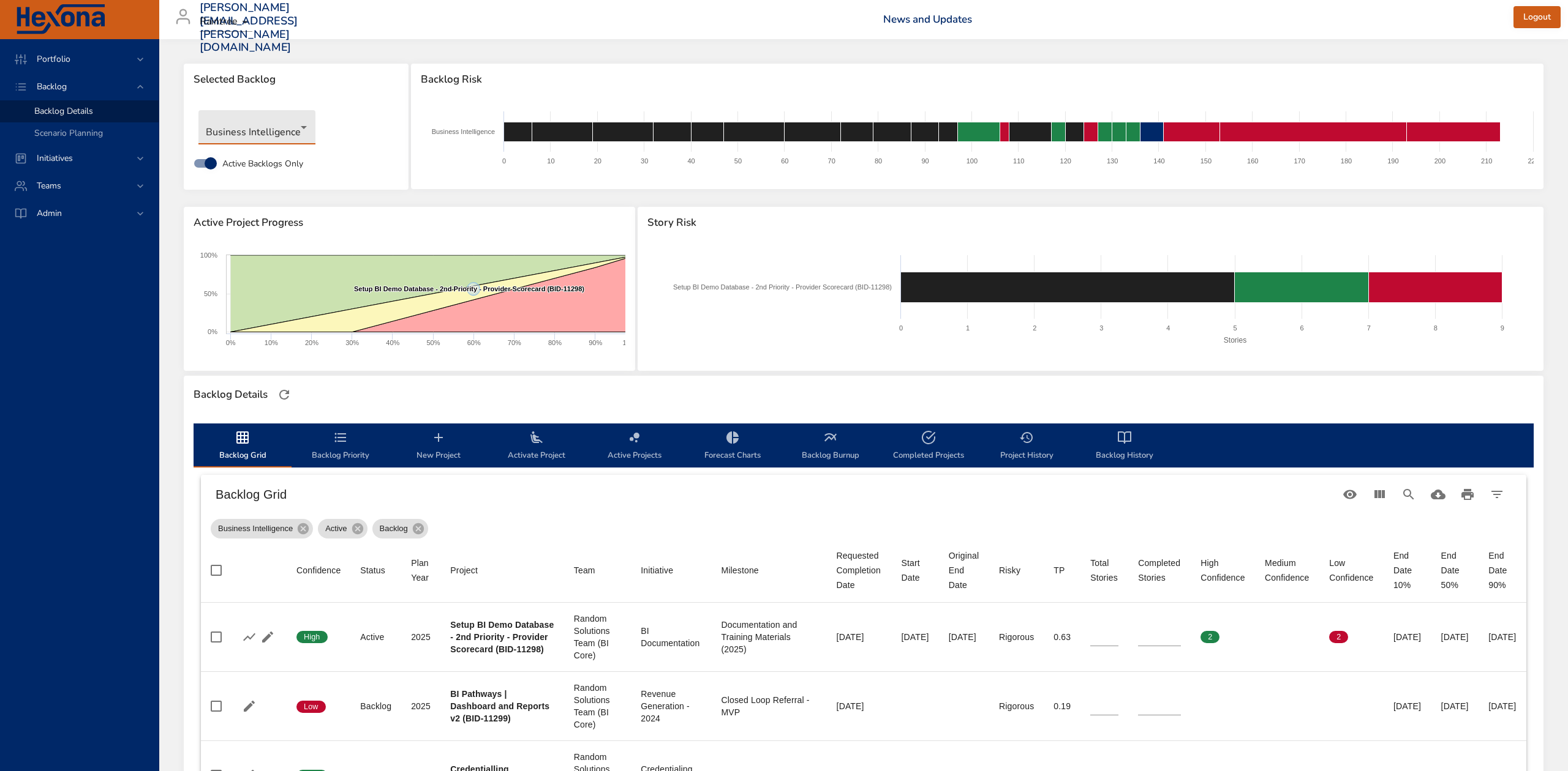
click at [298, 123] on body "Portfolio Backlog Backlog Details Scenario Planning Initiatives Teams Admin ste…" at bounding box center [784, 385] width 1568 height 771
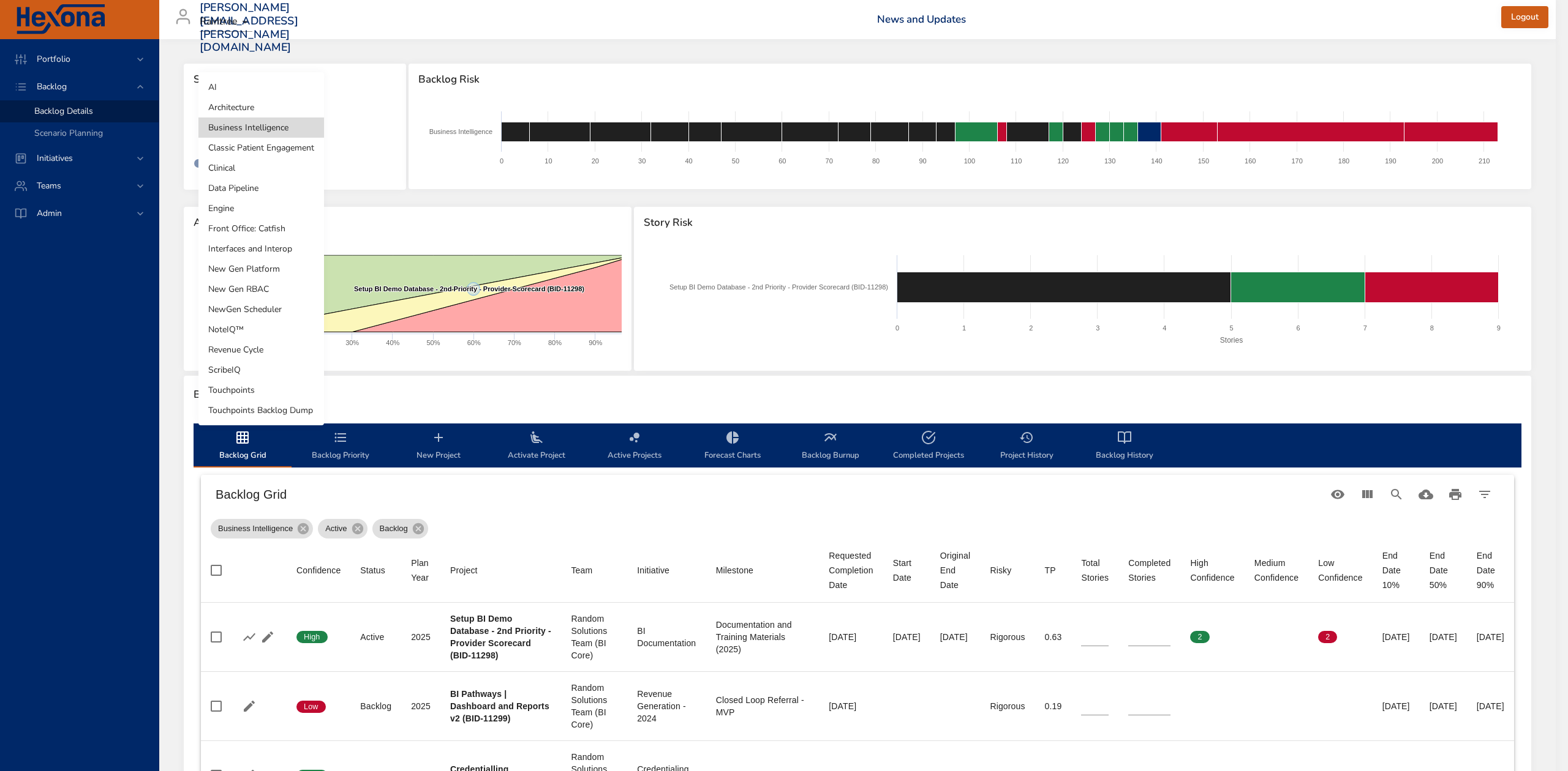
click at [289, 245] on li "Interfaces and Interop" at bounding box center [261, 249] width 125 height 20
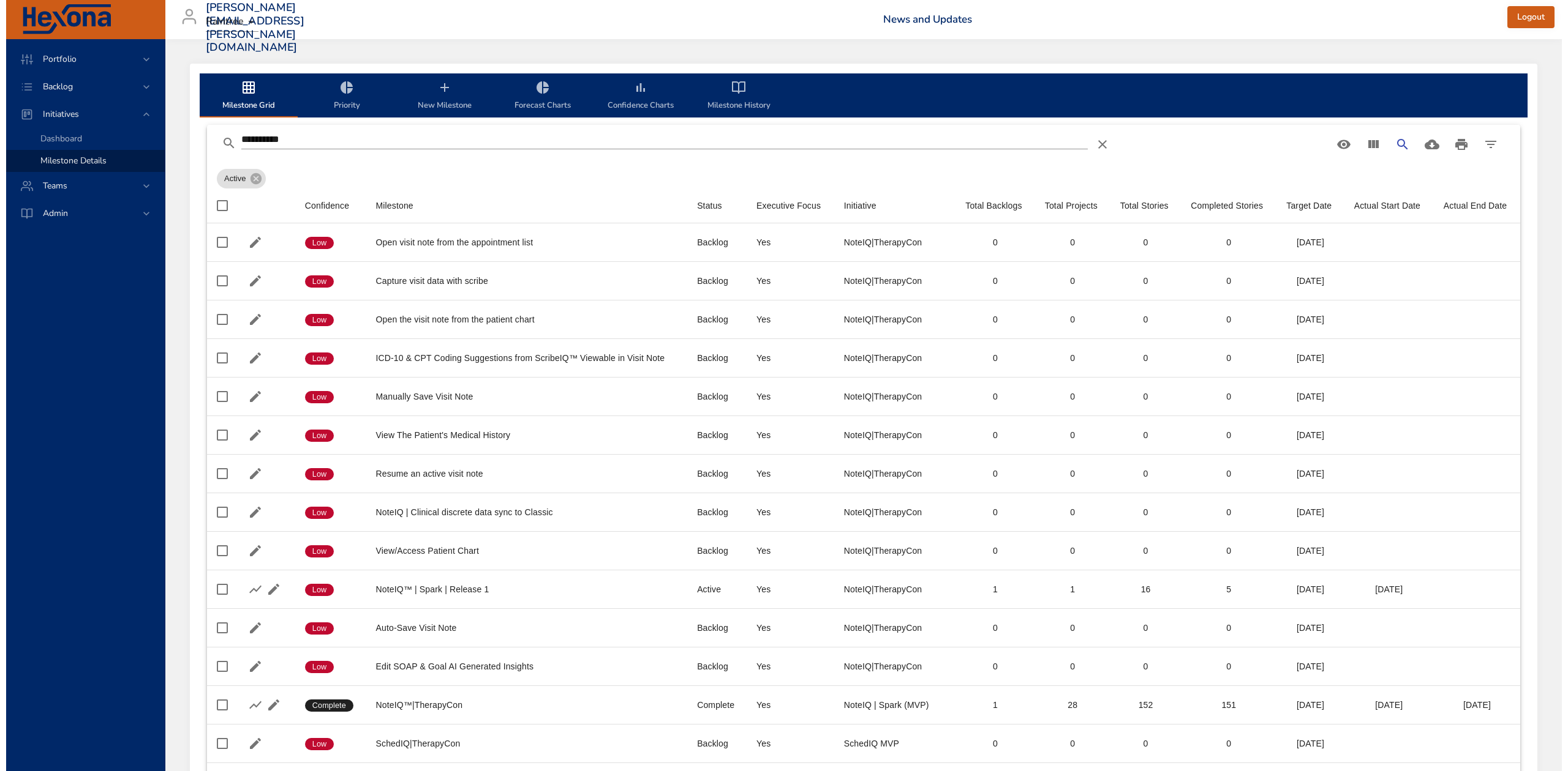
scroll to position [152, 0]
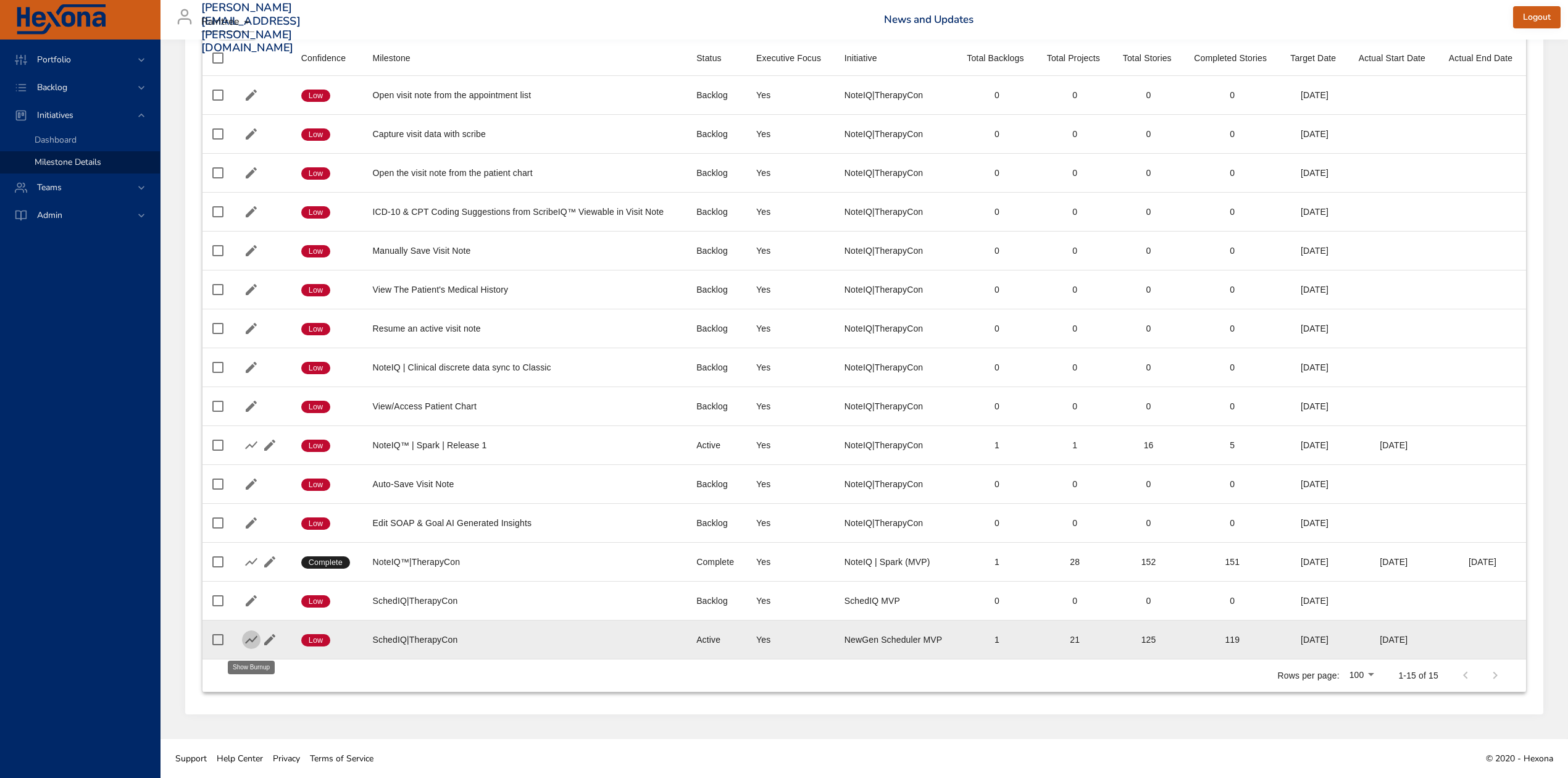
click at [252, 639] on icon "button" at bounding box center [252, 640] width 15 height 15
